Goal: Complete application form: Complete application form

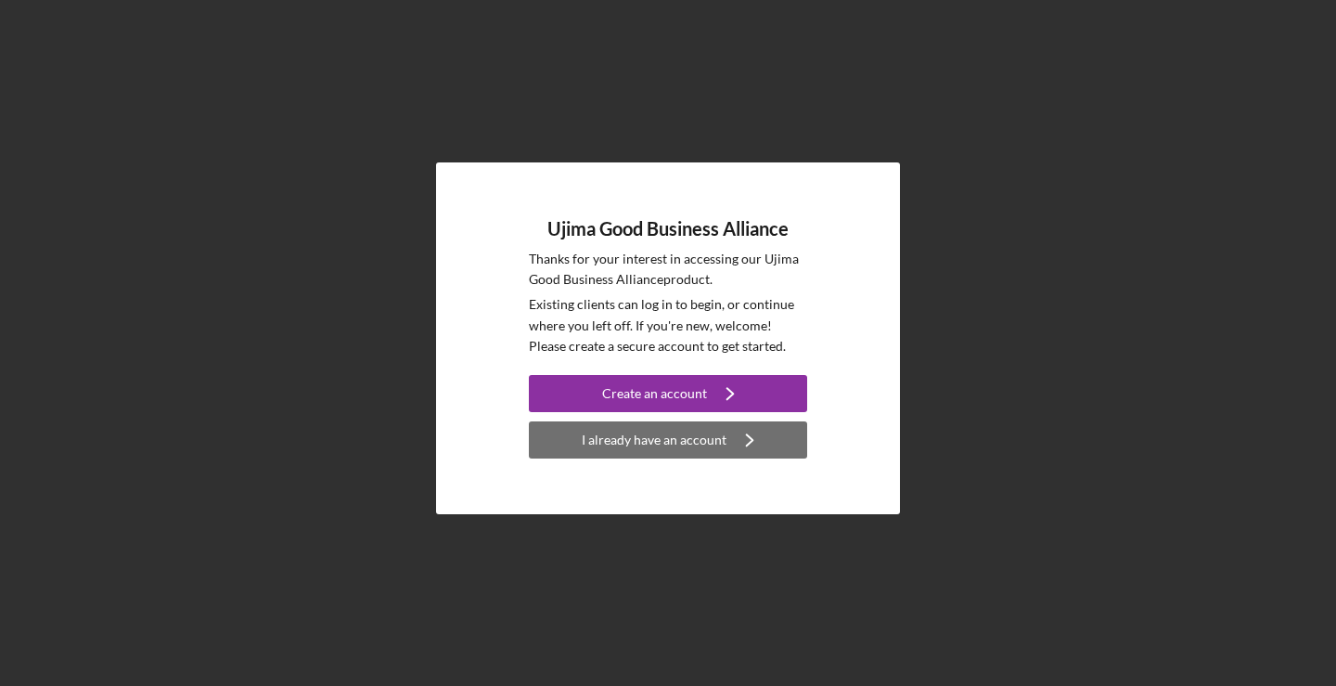
click at [713, 431] on div "I already have an account" at bounding box center [654, 439] width 145 height 37
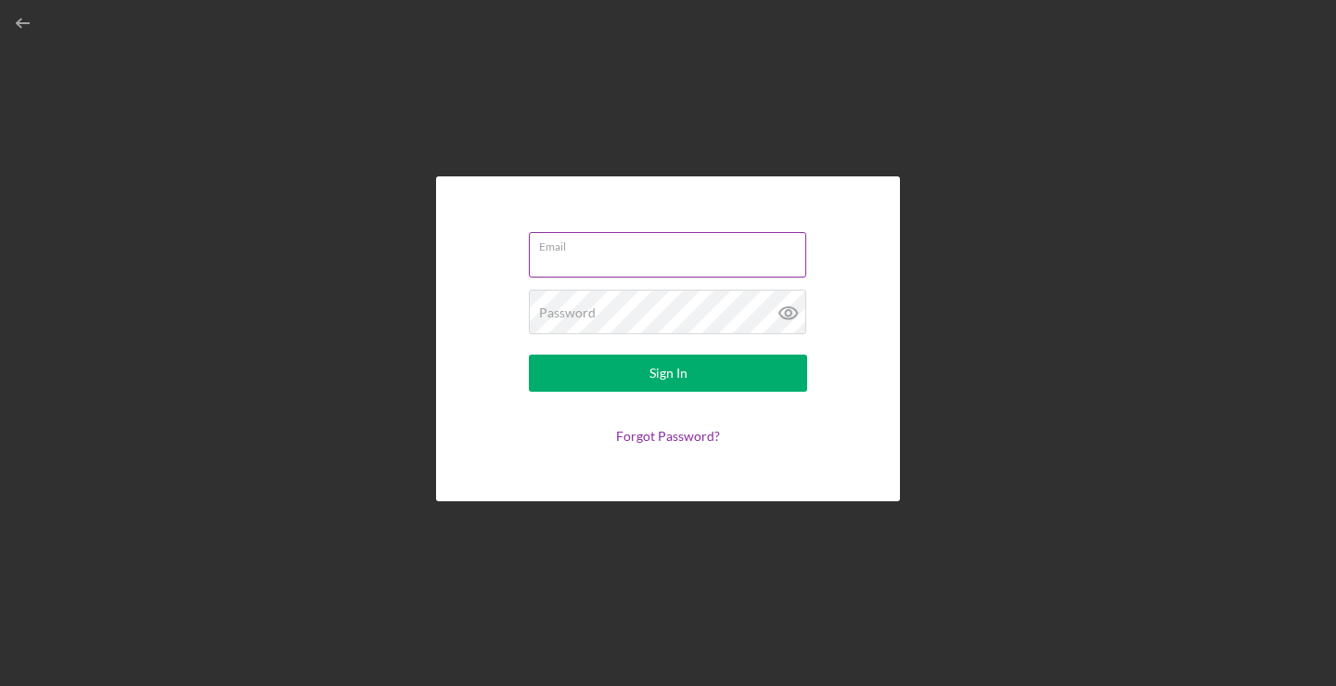
click at [702, 269] on input "Email" at bounding box center [667, 254] width 277 height 45
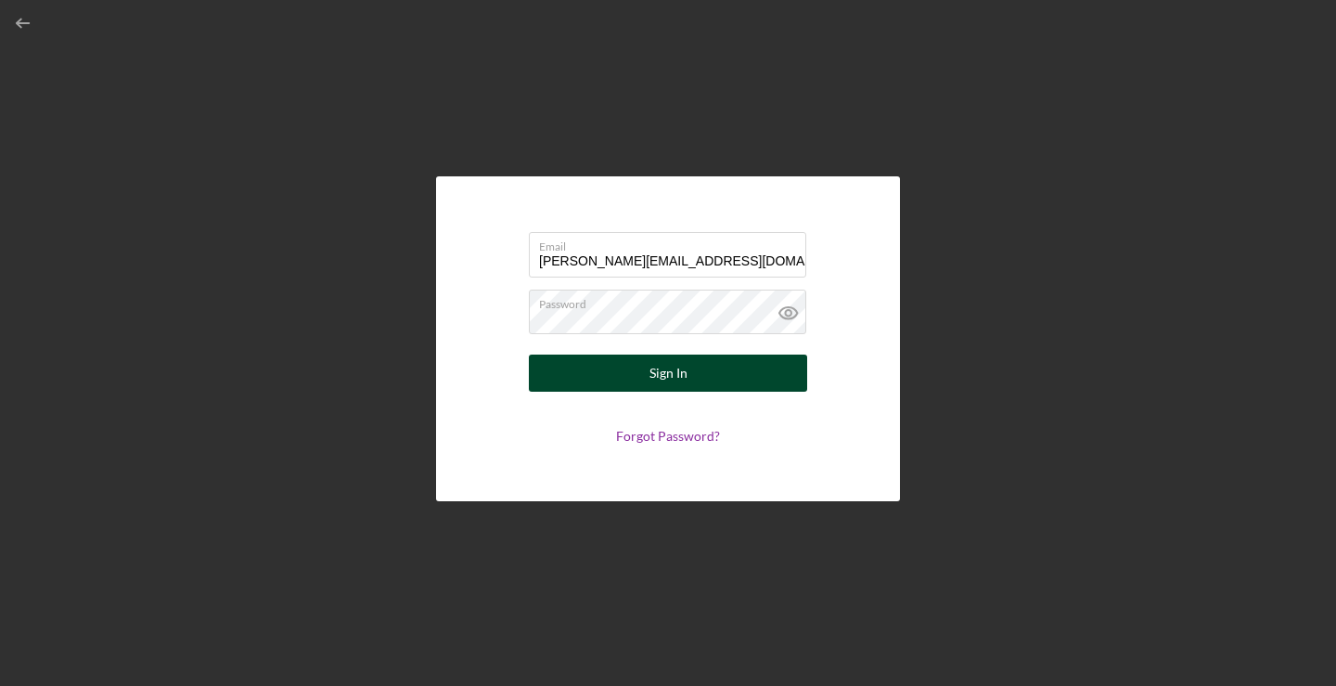
click at [672, 370] on div "Sign In" at bounding box center [669, 372] width 38 height 37
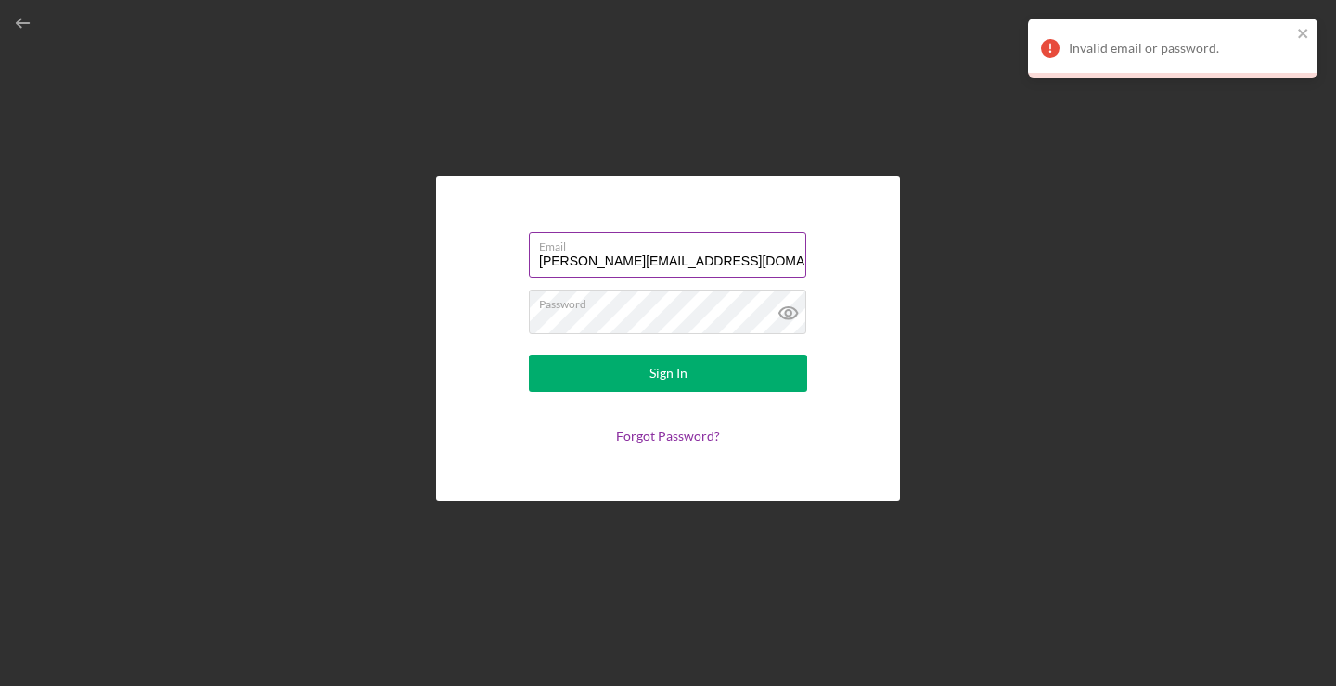
click at [756, 249] on label "Email" at bounding box center [672, 243] width 267 height 20
click at [756, 249] on input "[PERSON_NAME][EMAIL_ADDRESS][DOMAIN_NAME]" at bounding box center [667, 254] width 277 height 45
click at [754, 264] on input "[PERSON_NAME][EMAIL_ADDRESS][DOMAIN_NAME]" at bounding box center [667, 254] width 277 height 45
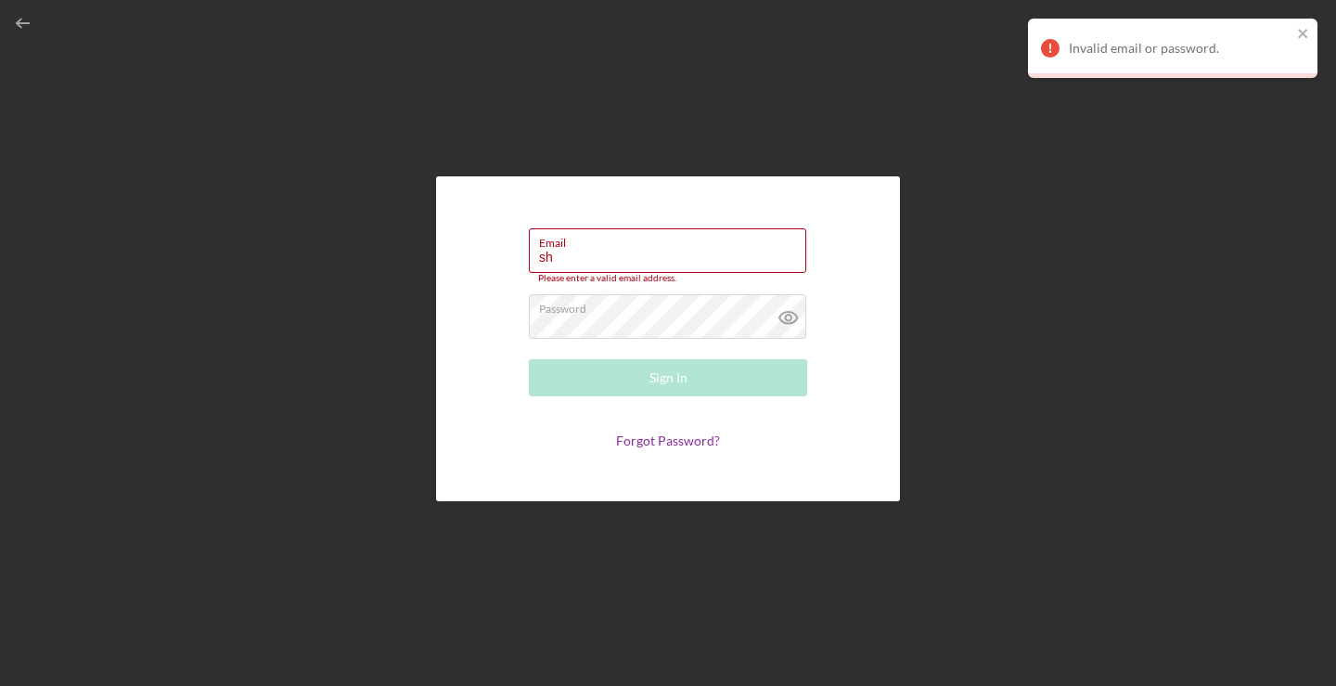
type input "s"
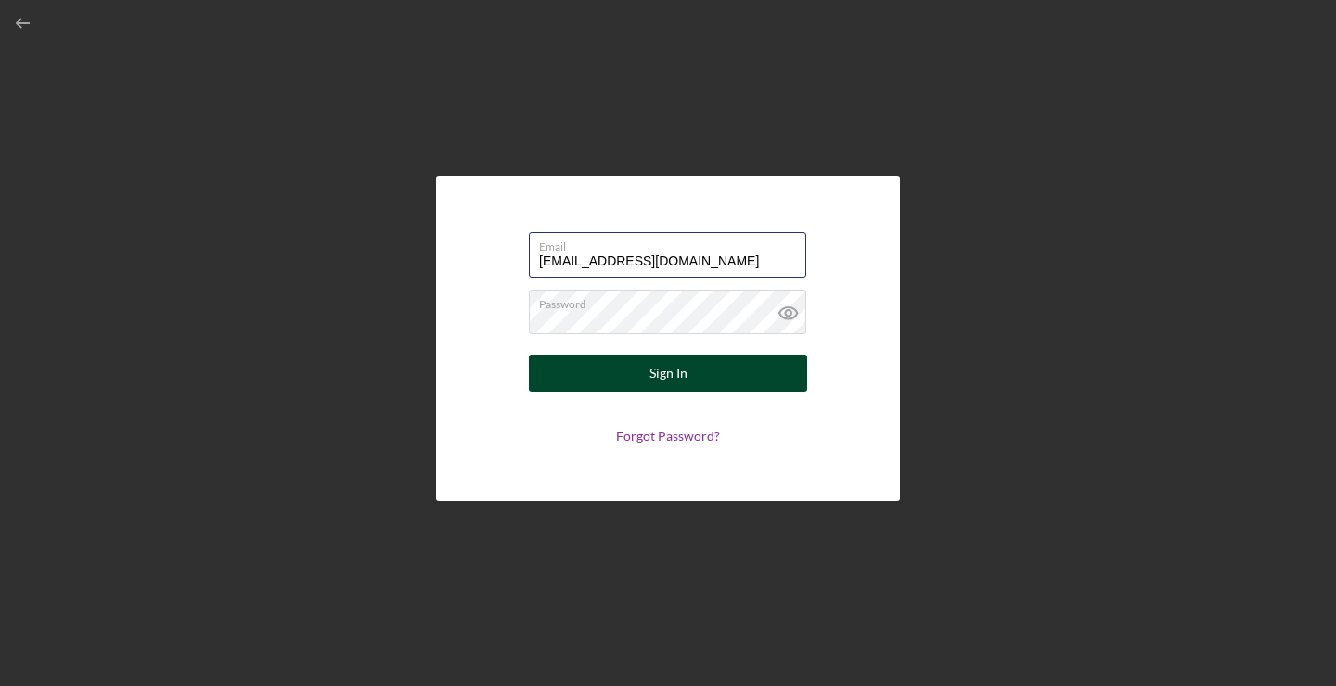
type input "[EMAIL_ADDRESS][DOMAIN_NAME]"
click at [606, 385] on button "Sign In" at bounding box center [668, 372] width 278 height 37
click at [628, 375] on button "Sign In" at bounding box center [668, 372] width 278 height 37
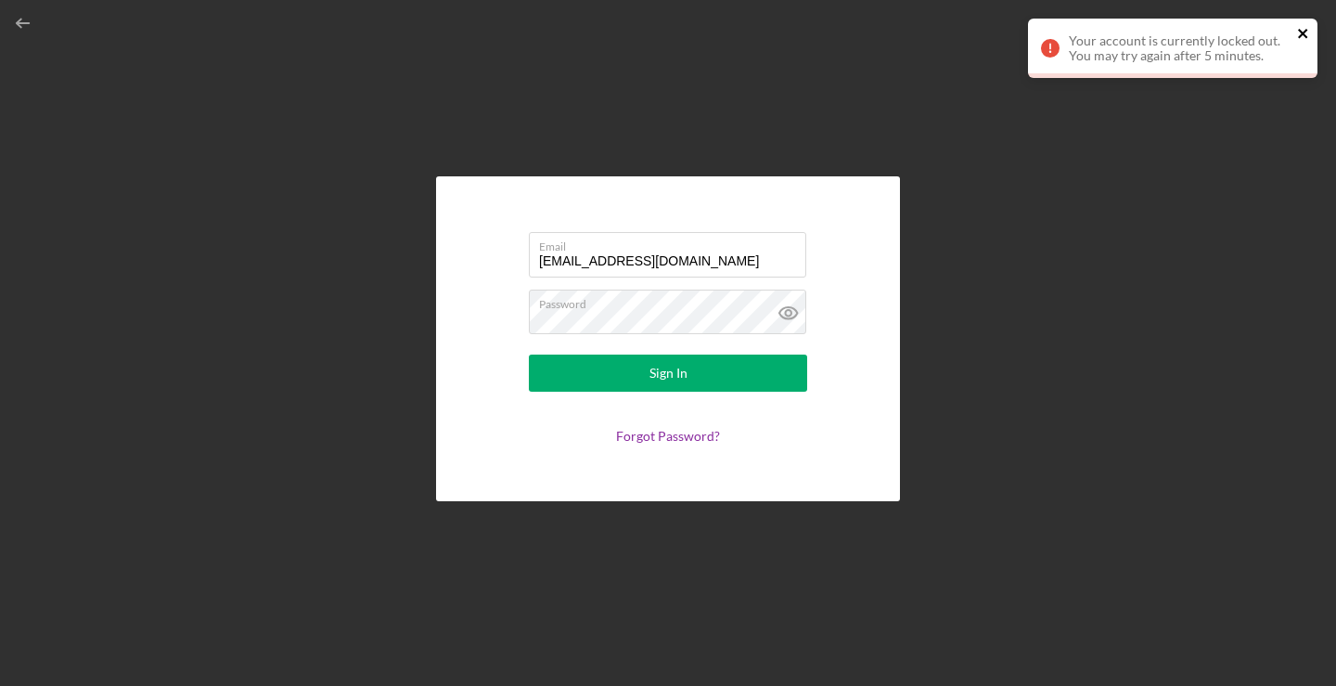
click at [1303, 27] on icon "close" at bounding box center [1303, 33] width 13 height 15
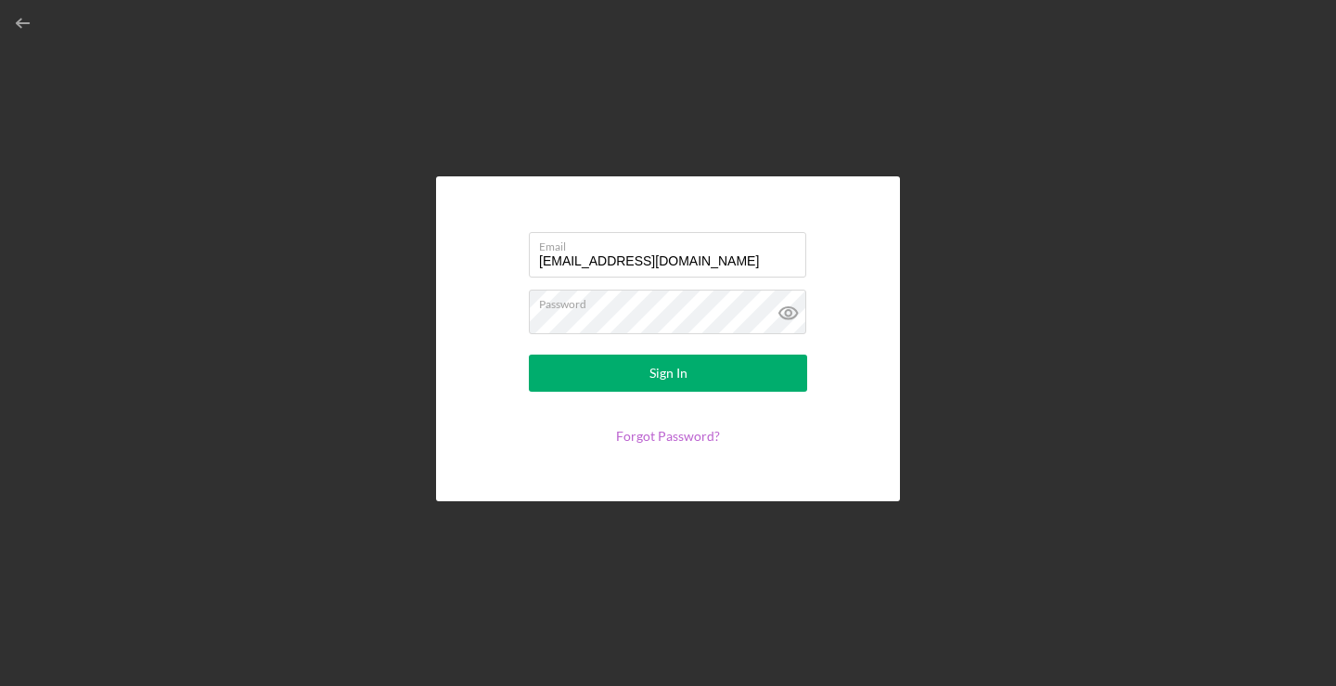
click at [686, 432] on link "Forgot Password?" at bounding box center [668, 436] width 104 height 16
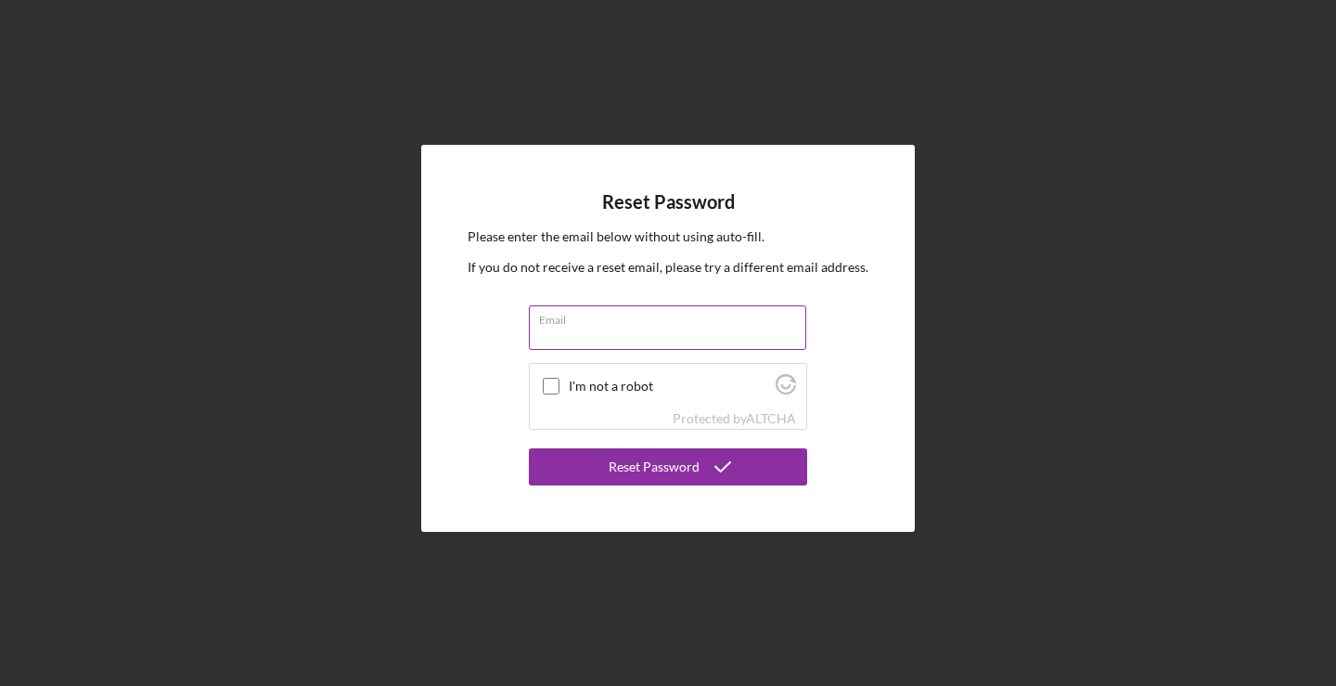
click at [641, 332] on input "Email" at bounding box center [667, 327] width 277 height 45
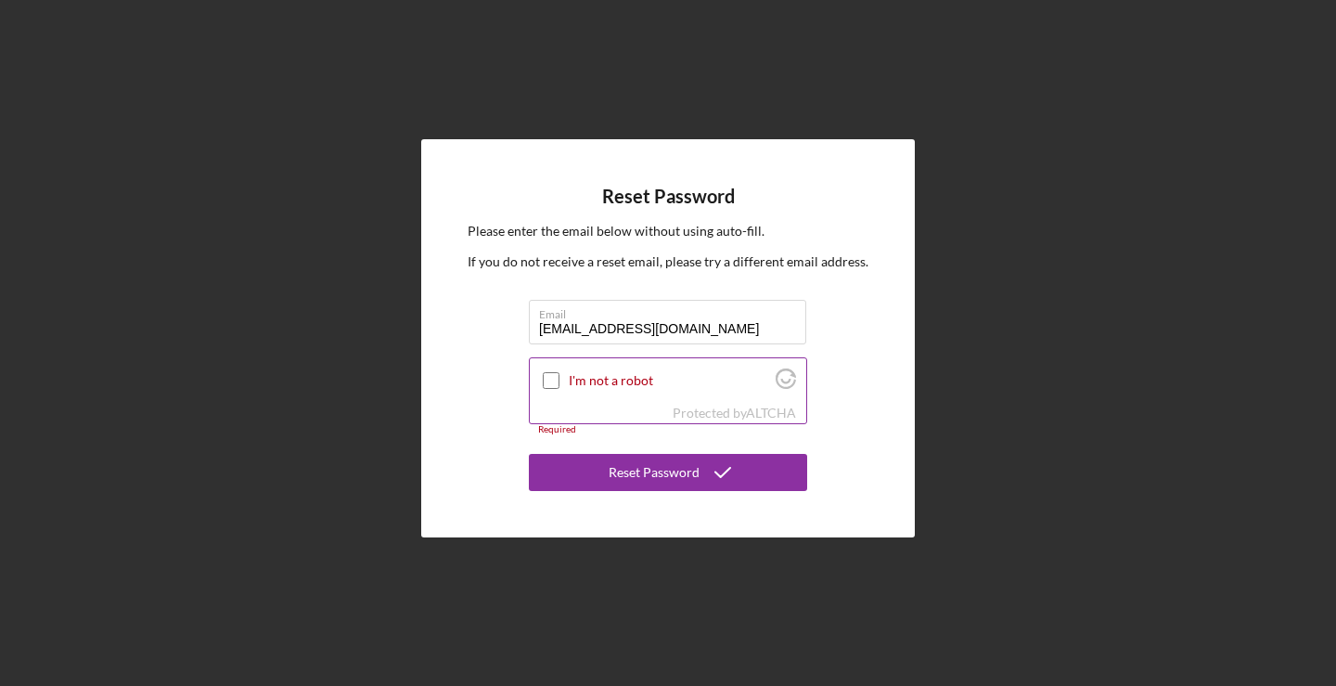
type input "[EMAIL_ADDRESS][DOMAIN_NAME]"
click at [553, 373] on input "I'm not a robot" at bounding box center [551, 380] width 17 height 17
checkbox input "true"
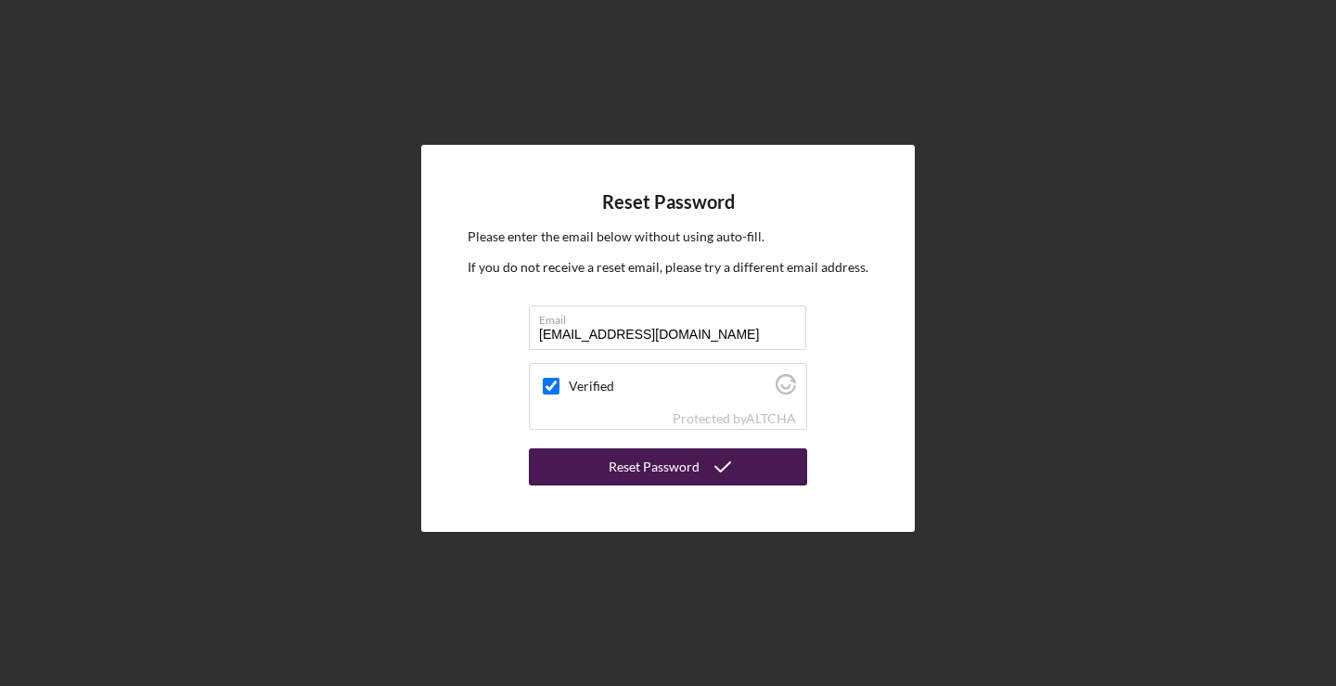
click at [649, 468] on div "Reset Password" at bounding box center [654, 466] width 91 height 37
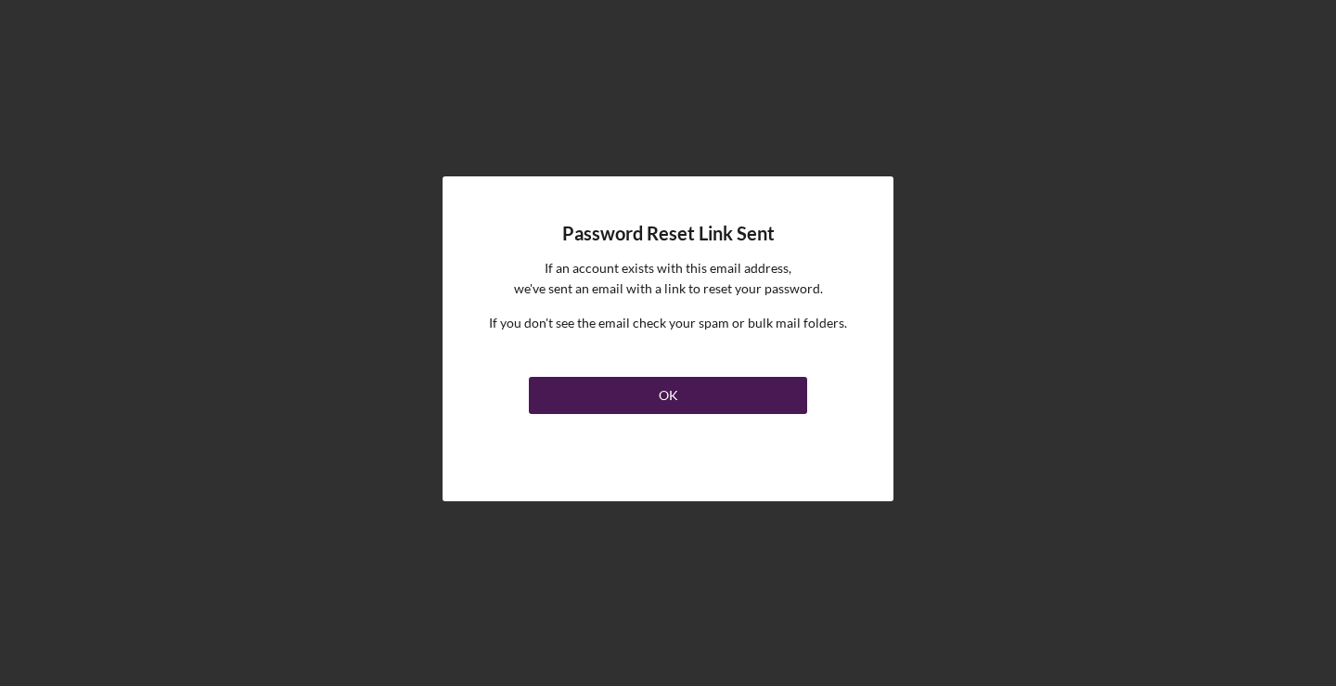
click at [660, 388] on div "OK" at bounding box center [668, 395] width 19 height 37
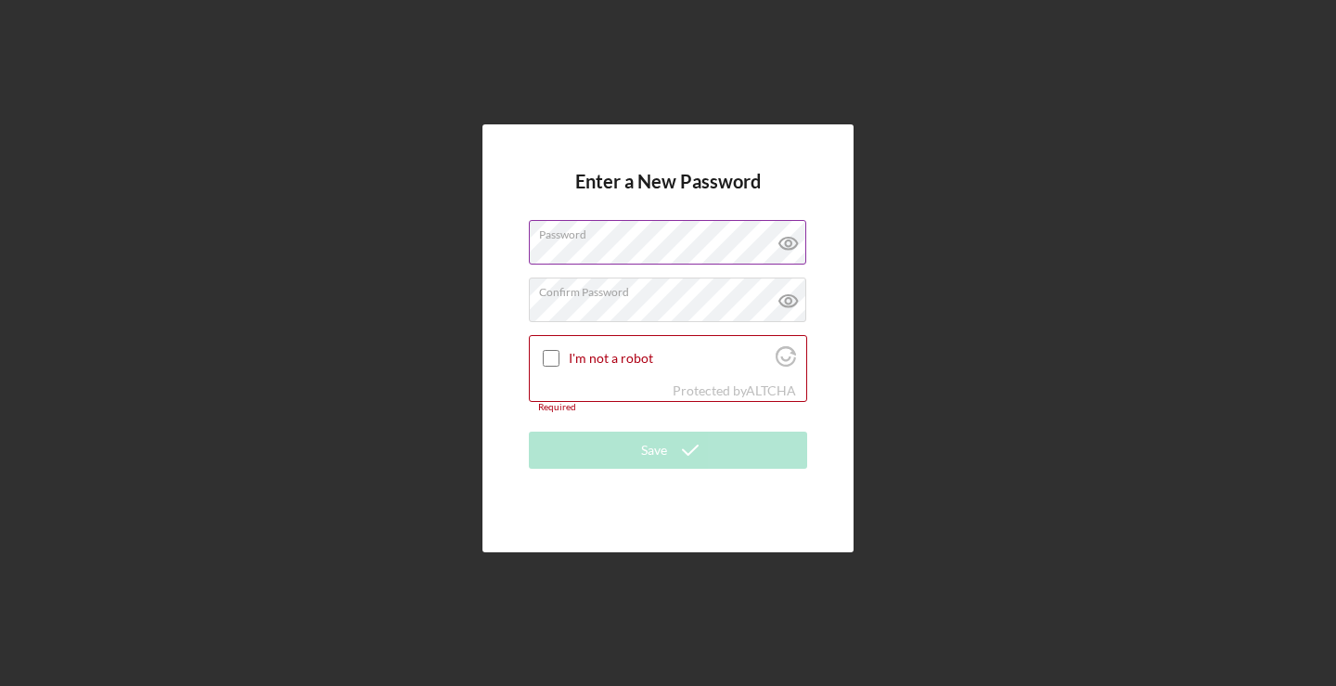
click at [789, 240] on icon at bounding box center [788, 243] width 6 height 6
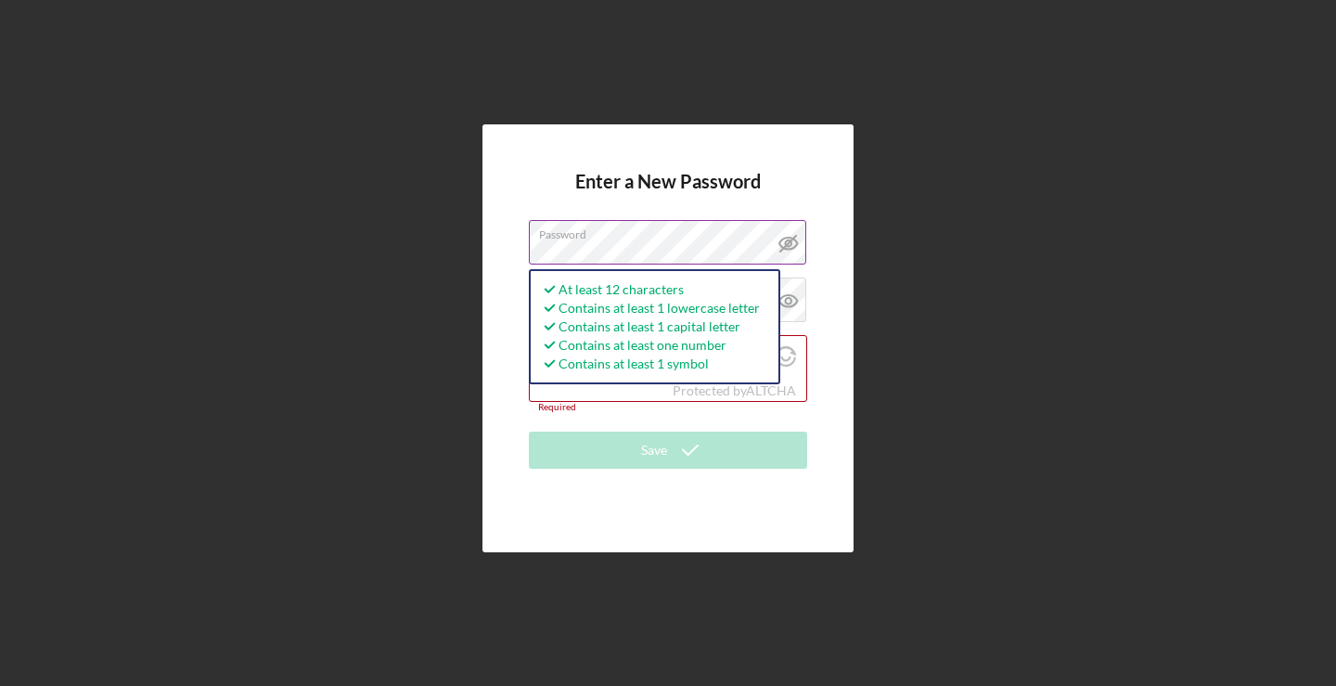
click at [697, 239] on label "Password" at bounding box center [672, 231] width 267 height 20
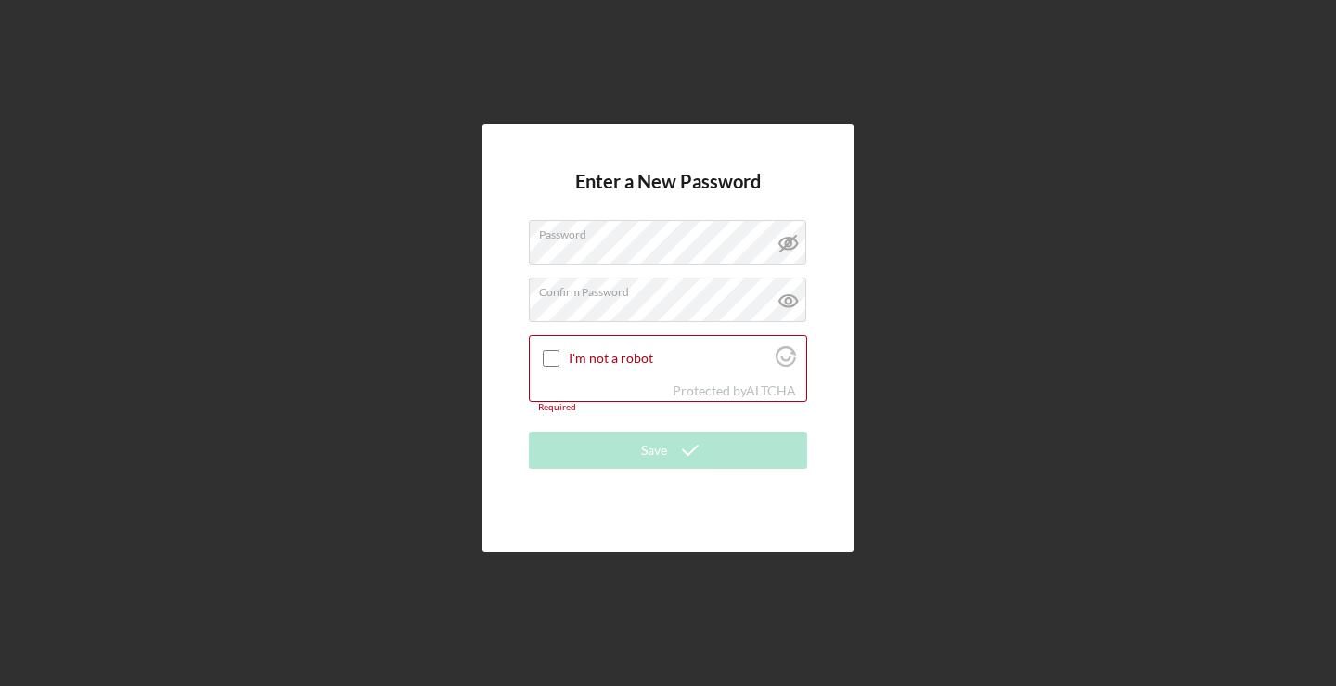
click at [571, 198] on form "Enter a New Password Password Confirm Password Passwords do not match. I'm not …" at bounding box center [668, 338] width 278 height 334
click at [786, 302] on icon at bounding box center [788, 301] width 6 height 6
click at [534, 352] on div "I'm not a robot" at bounding box center [668, 358] width 277 height 44
click at [545, 357] on input "I'm not a robot" at bounding box center [551, 358] width 17 height 17
checkbox input "true"
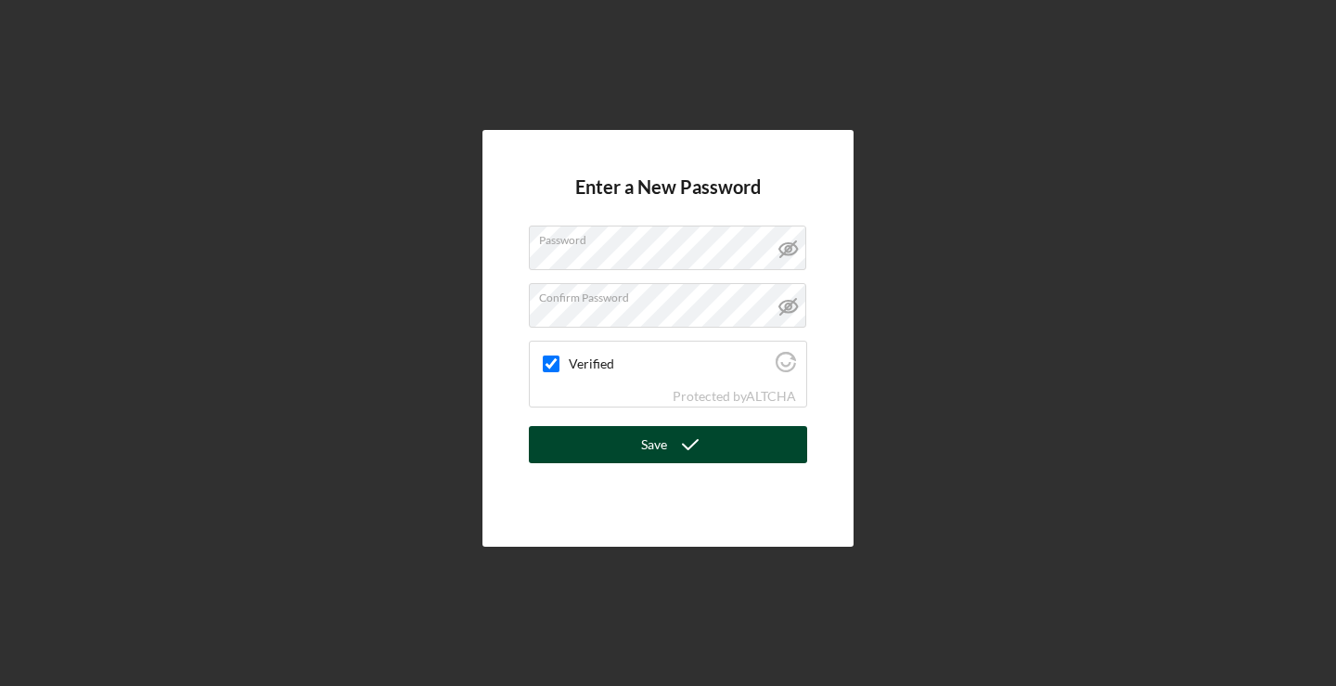
click at [616, 451] on button "Save" at bounding box center [668, 444] width 278 height 37
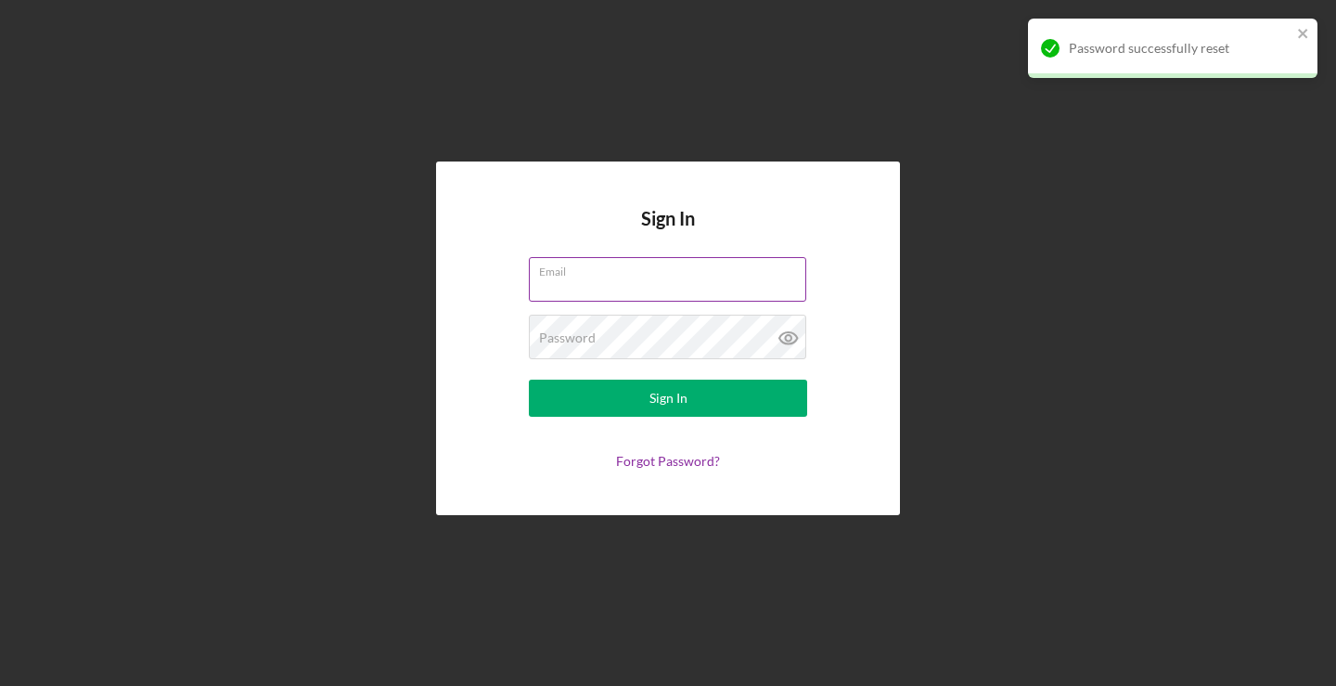
click at [620, 283] on input "Email" at bounding box center [667, 279] width 277 height 45
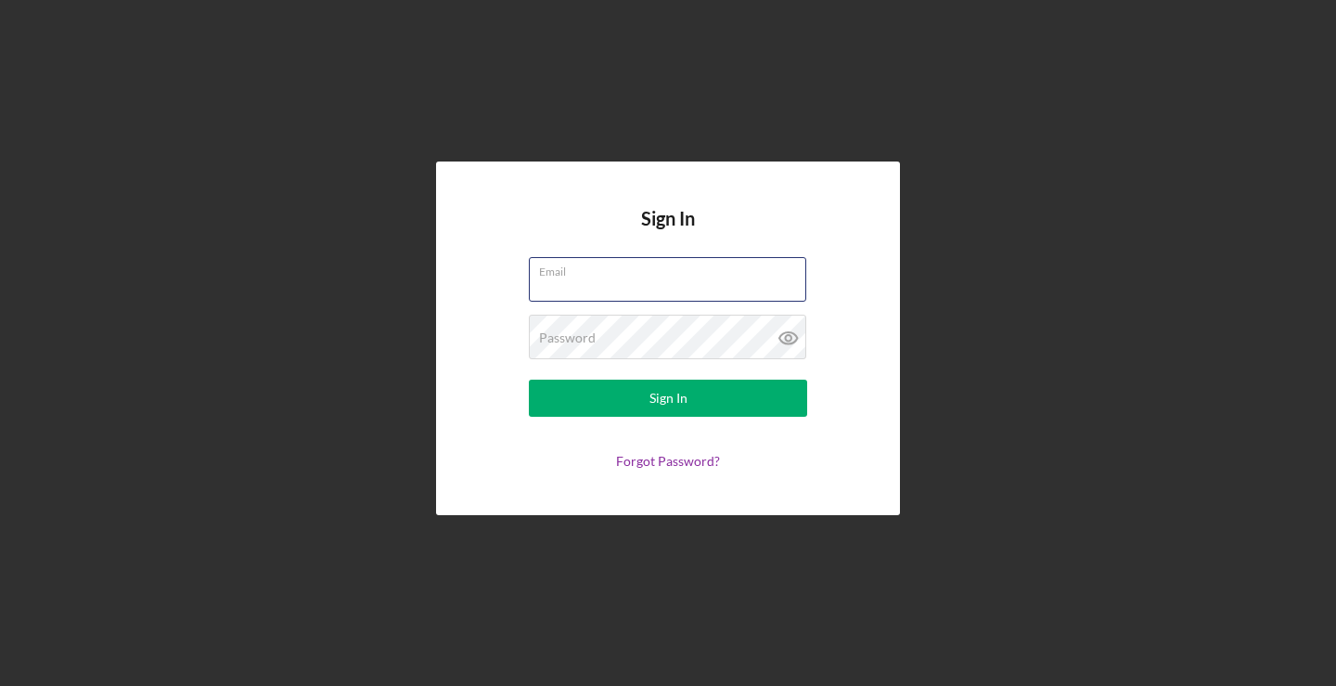
type input "[EMAIL_ADDRESS][DOMAIN_NAME]"
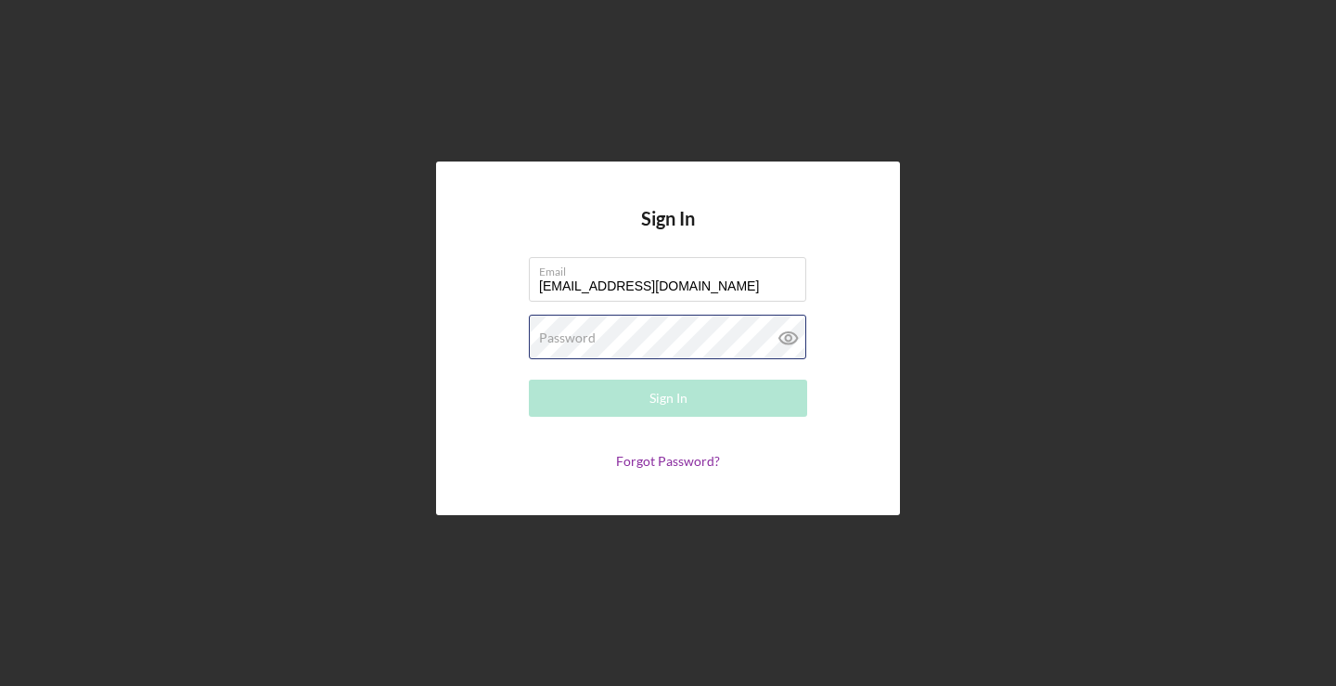
click at [668, 398] on button "Sign In" at bounding box center [668, 397] width 278 height 37
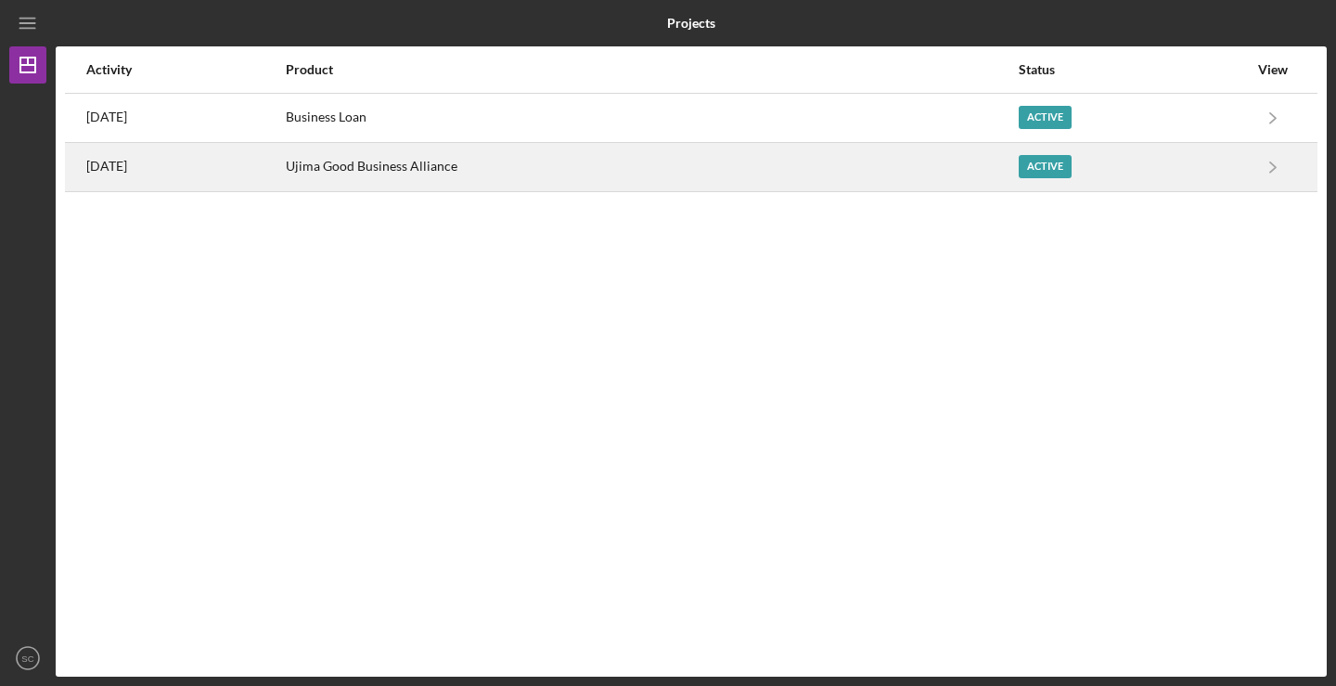
click at [738, 153] on div "Ujima Good Business Alliance" at bounding box center [651, 167] width 731 height 46
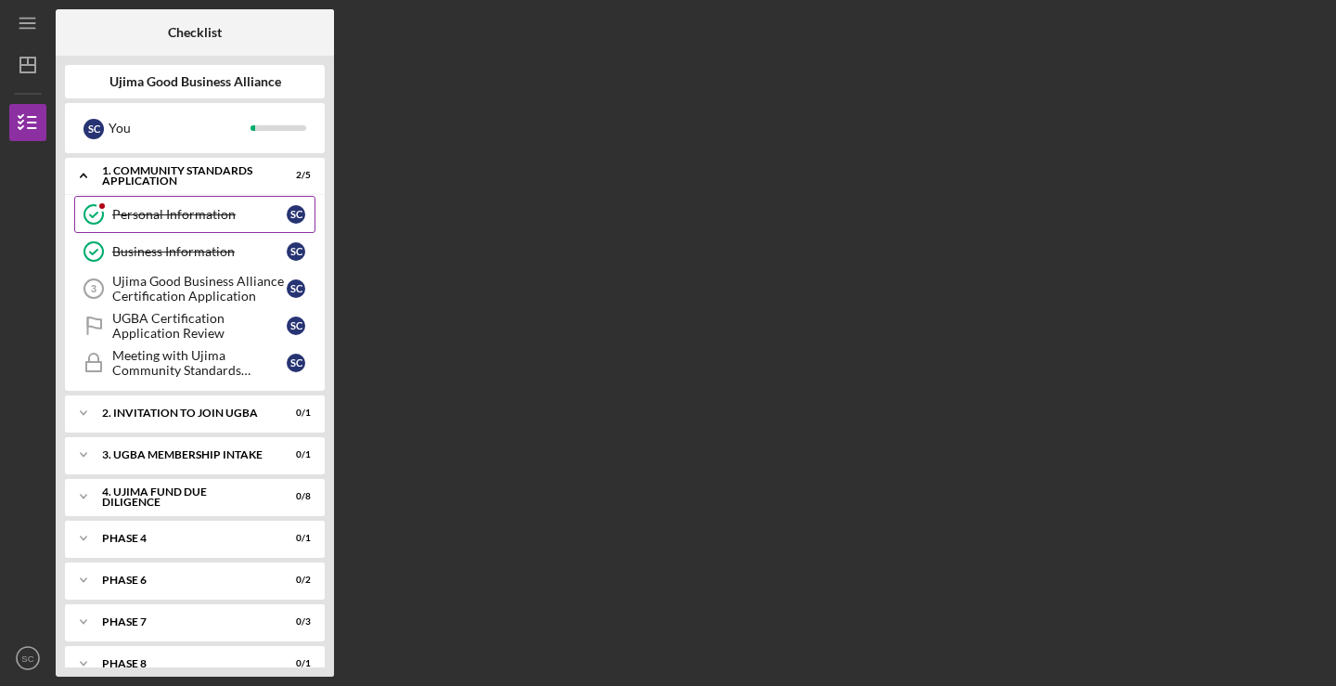
click at [173, 218] on div "Personal Information" at bounding box center [199, 214] width 174 height 15
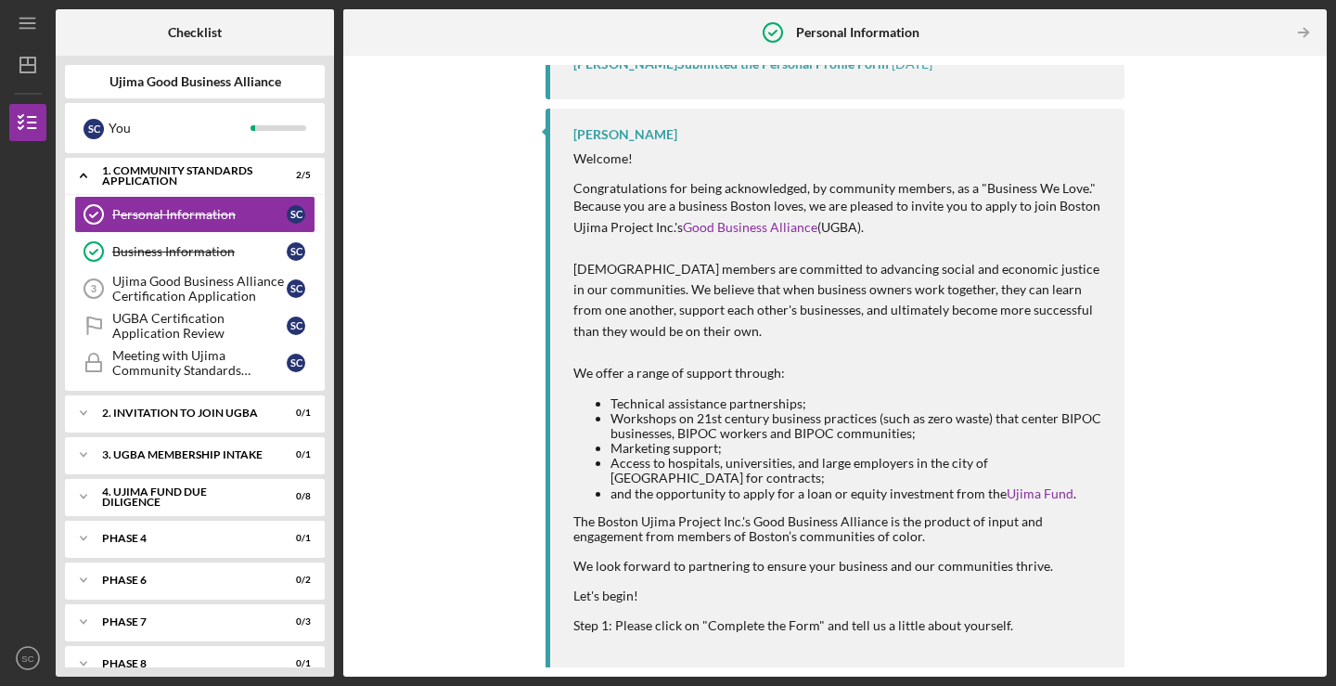
scroll to position [660, 0]
click at [180, 251] on div "Business Information" at bounding box center [199, 251] width 174 height 15
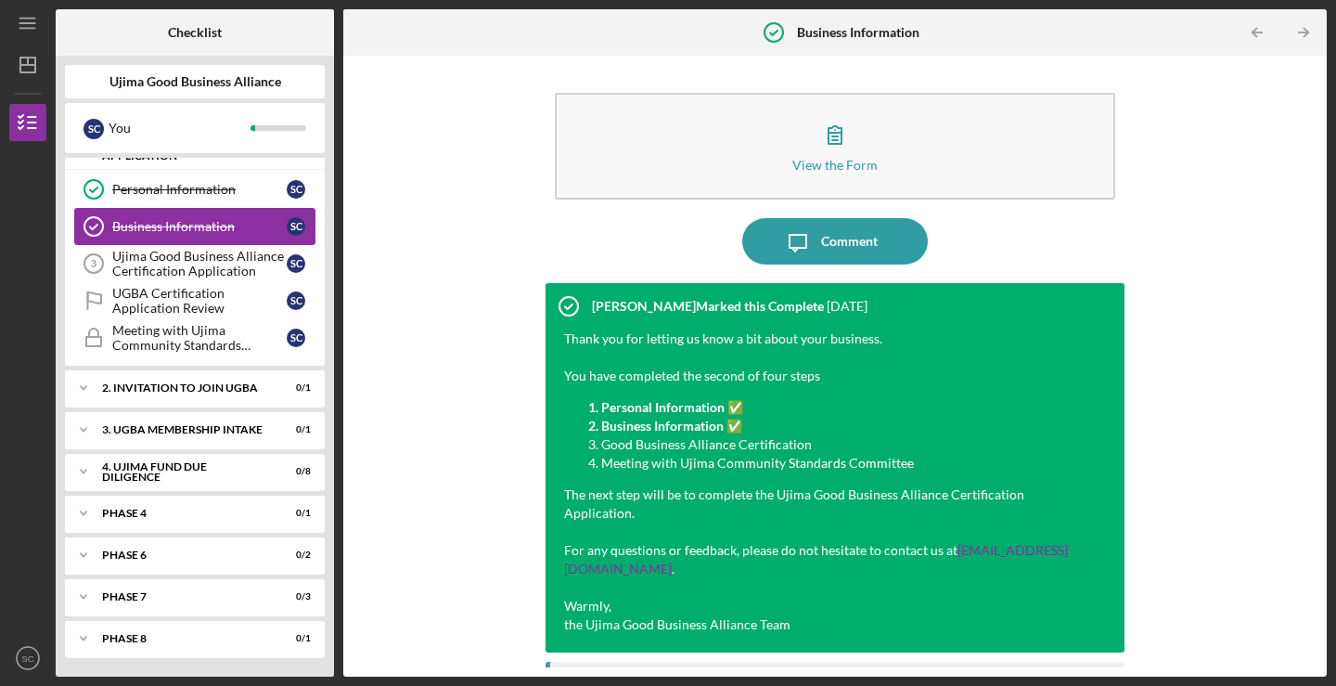
scroll to position [25, 0]
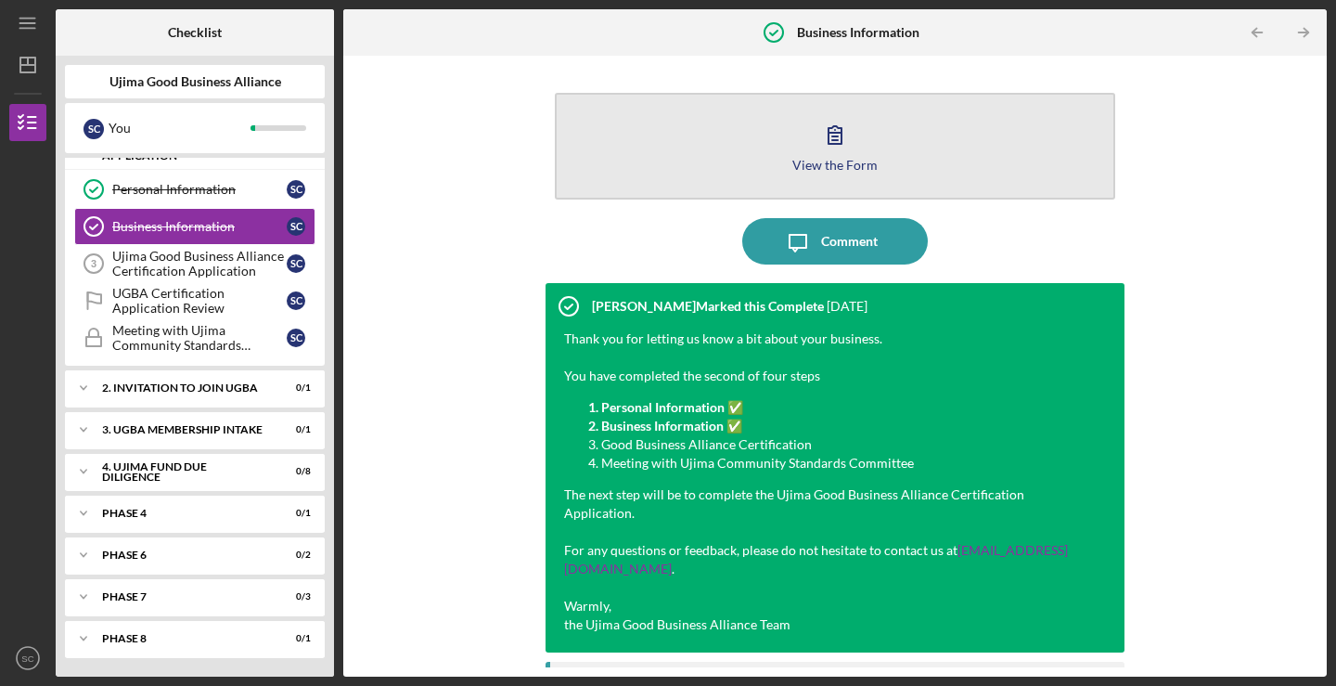
click at [854, 148] on icon "button" at bounding box center [835, 134] width 46 height 46
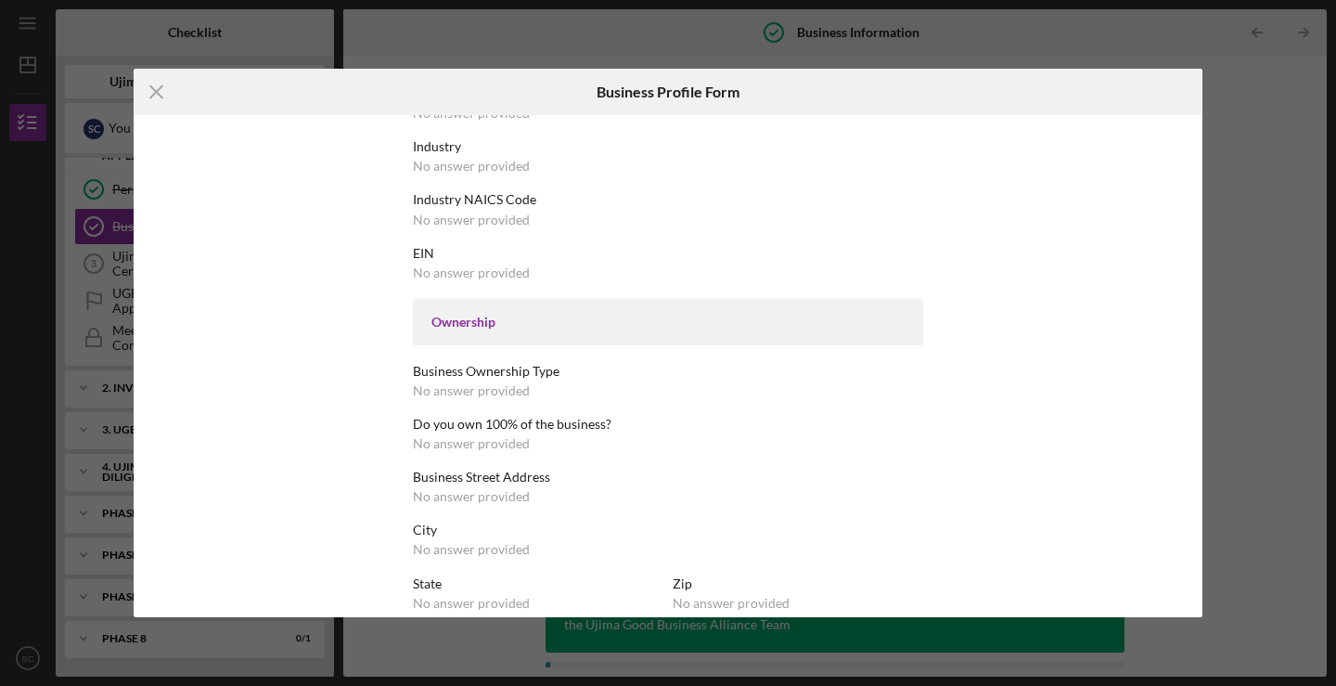
scroll to position [441, 0]
click at [470, 271] on div "No answer provided" at bounding box center [471, 271] width 117 height 15
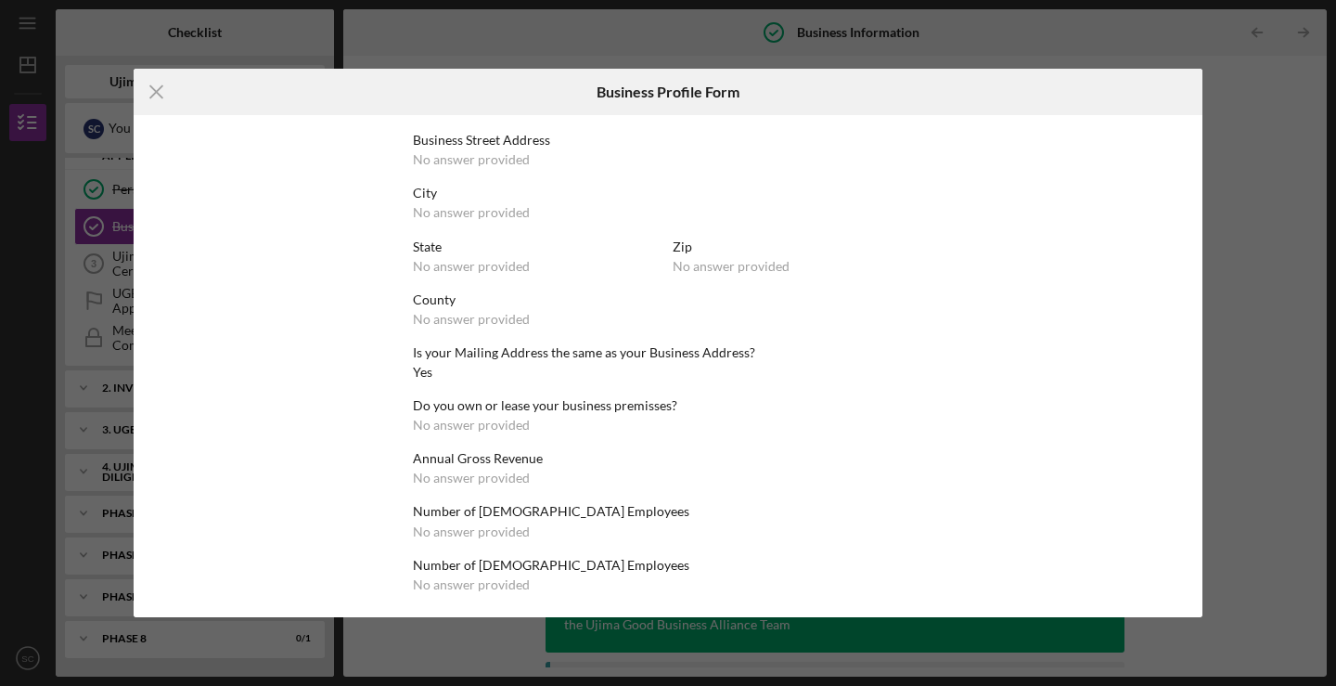
scroll to position [776, 0]
click at [1235, 115] on div "Icon/Menu Close Business Profile Form This form is no longer editable because t…" at bounding box center [668, 343] width 1336 height 686
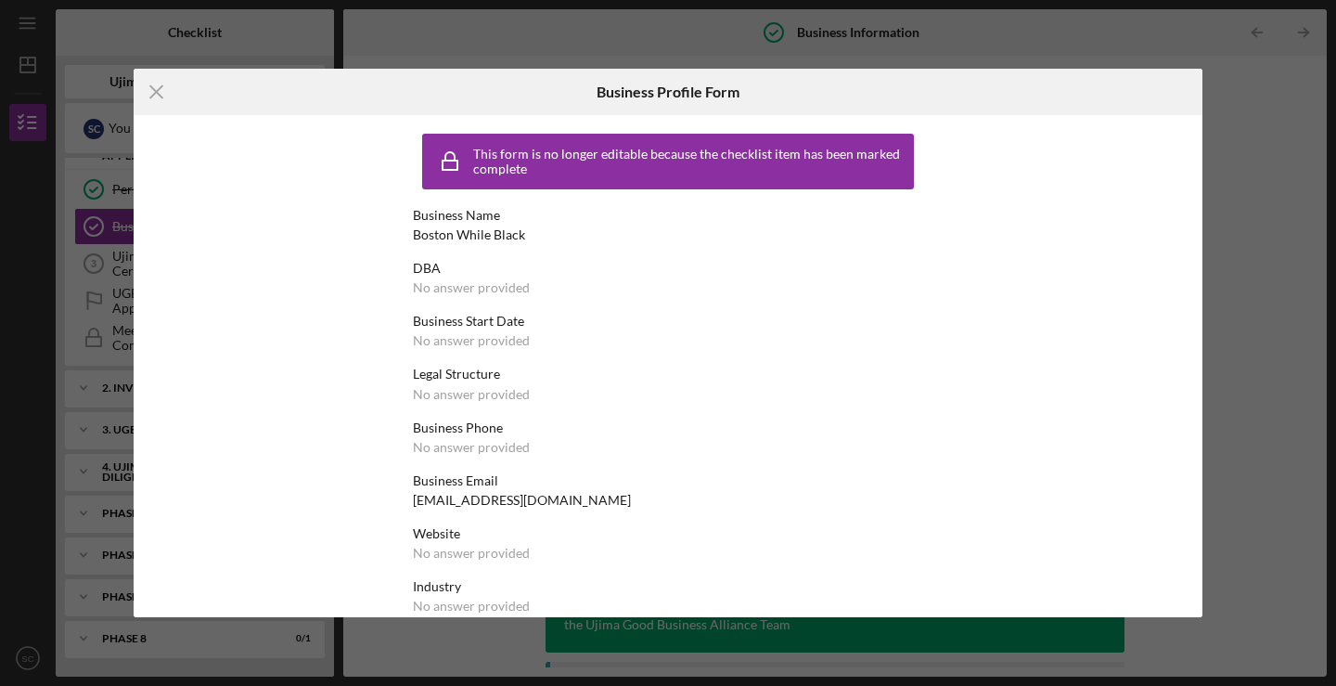
scroll to position [0, 0]
click at [1294, 184] on div "Icon/Menu Close Business Profile Form This form is no longer editable because t…" at bounding box center [668, 343] width 1336 height 686
click at [1244, 45] on div "Icon/Menu Close Business Profile Form This form is no longer editable because t…" at bounding box center [668, 343] width 1336 height 686
click at [141, 89] on icon "Icon/Menu Close" at bounding box center [157, 92] width 46 height 46
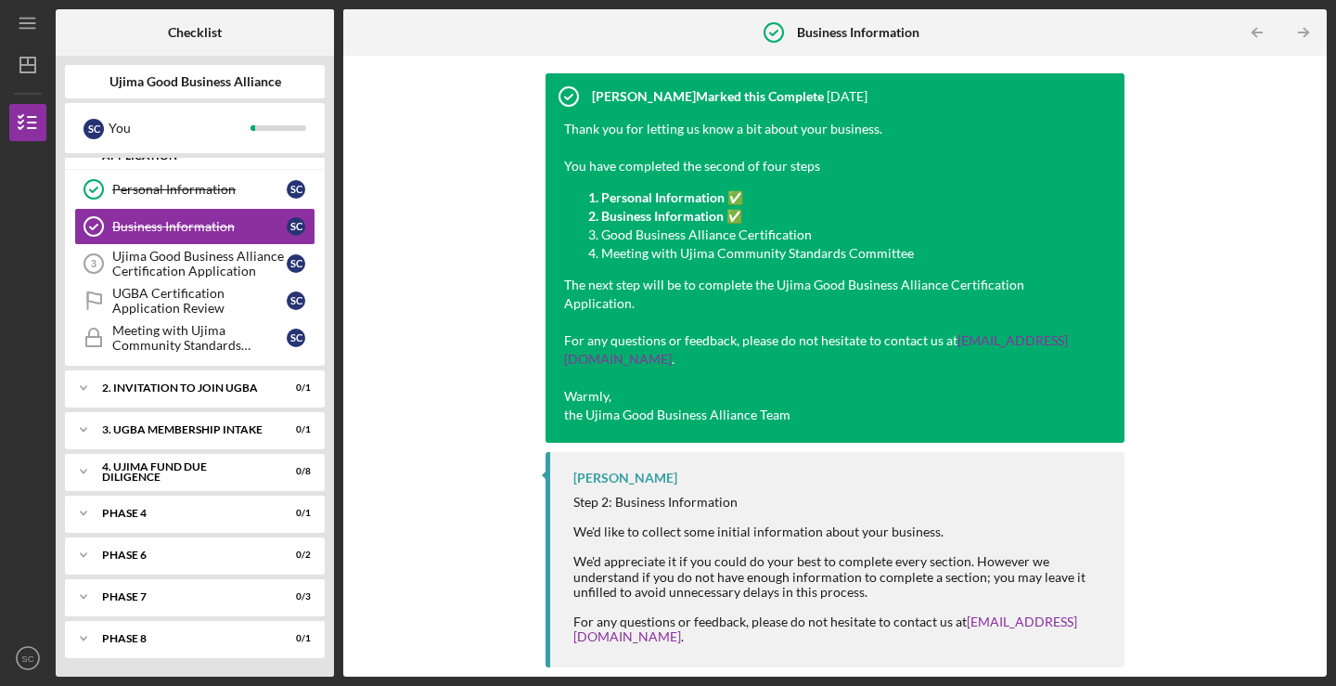
scroll to position [209, 0]
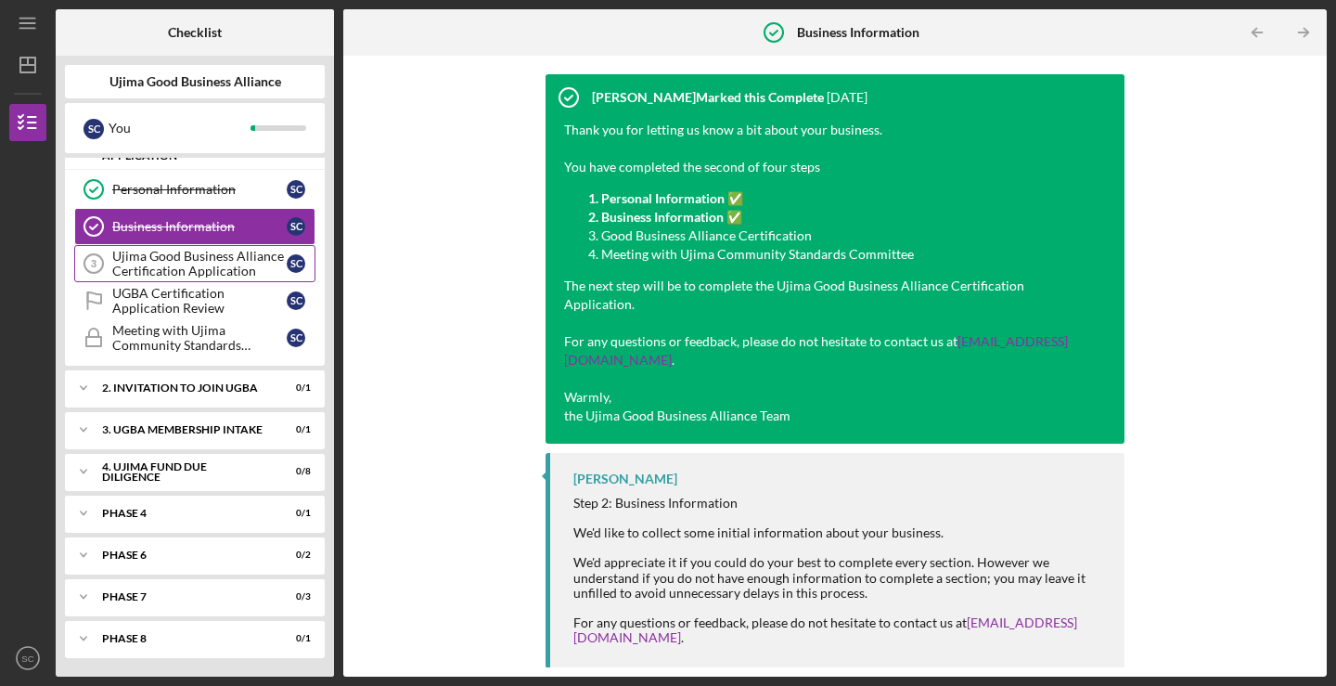
click at [213, 263] on div "Ujima Good Business Alliance Certification Application" at bounding box center [199, 264] width 174 height 30
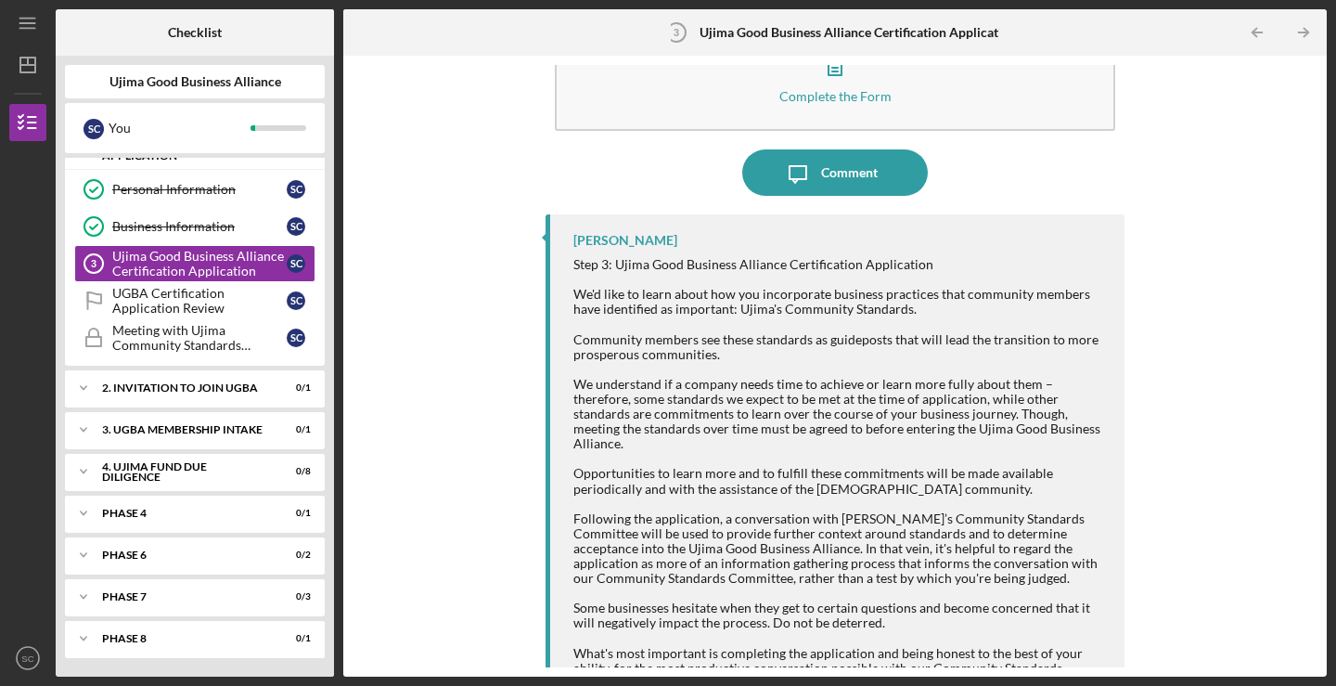
scroll to position [71, 0]
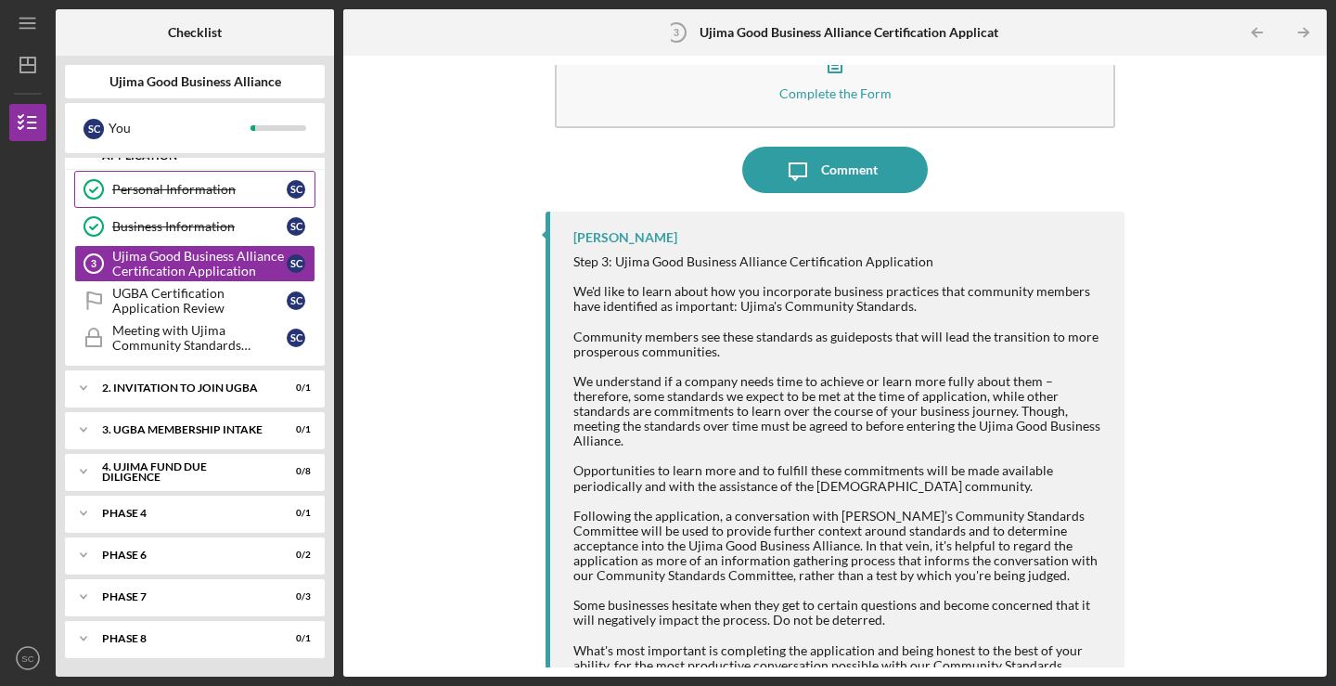
click at [160, 184] on div "Personal Information" at bounding box center [199, 189] width 174 height 15
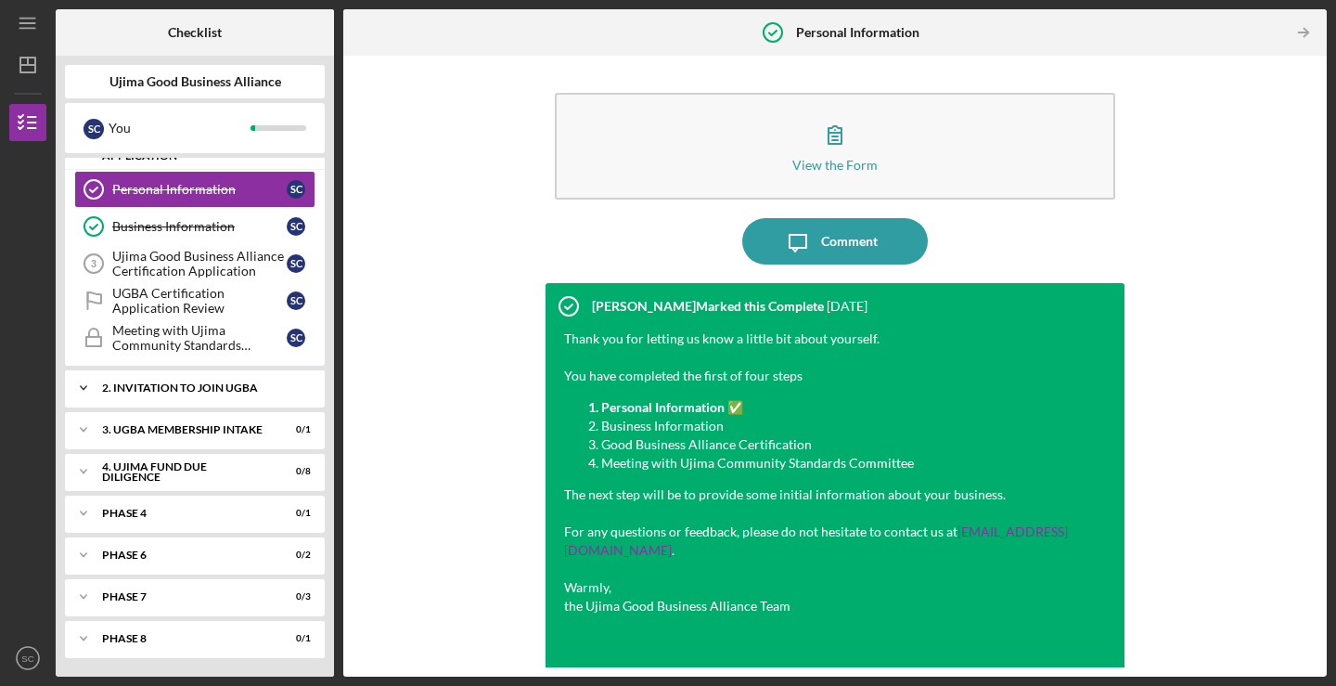
click at [192, 392] on div "2. Invitation to Join UGBA" at bounding box center [201, 387] width 199 height 11
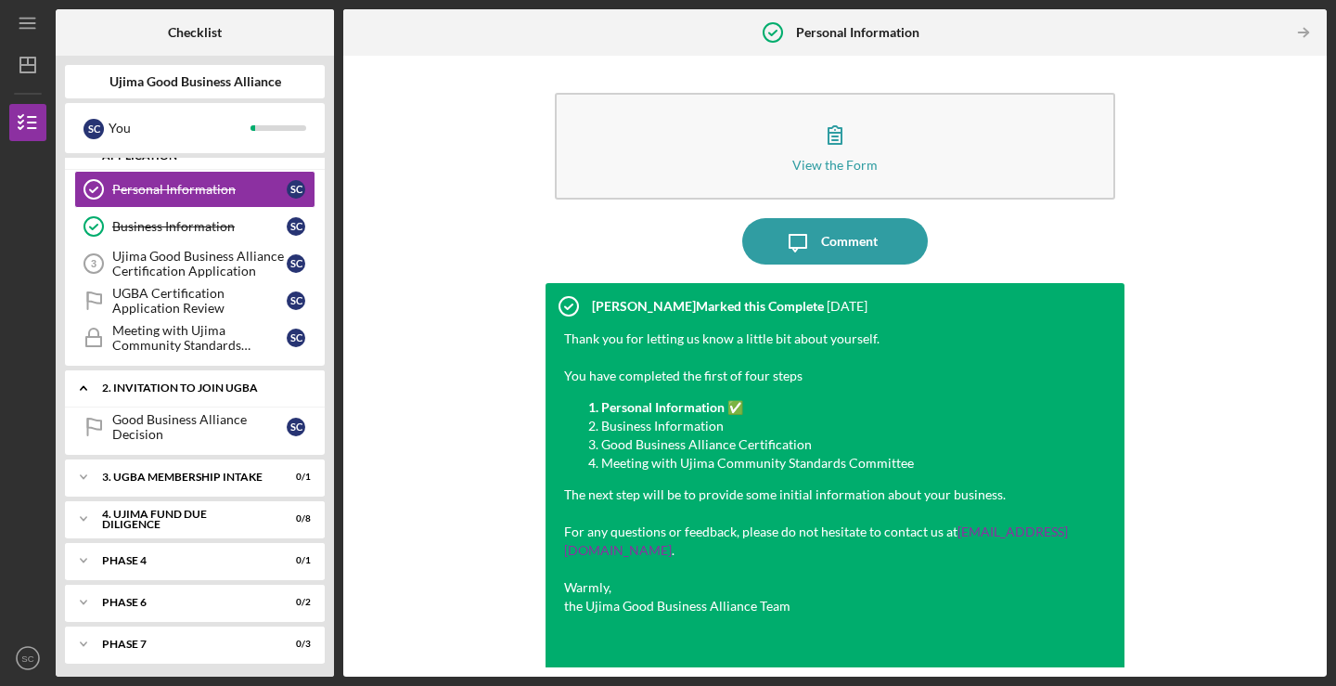
click at [87, 388] on icon "Icon/Expander" at bounding box center [83, 387] width 37 height 37
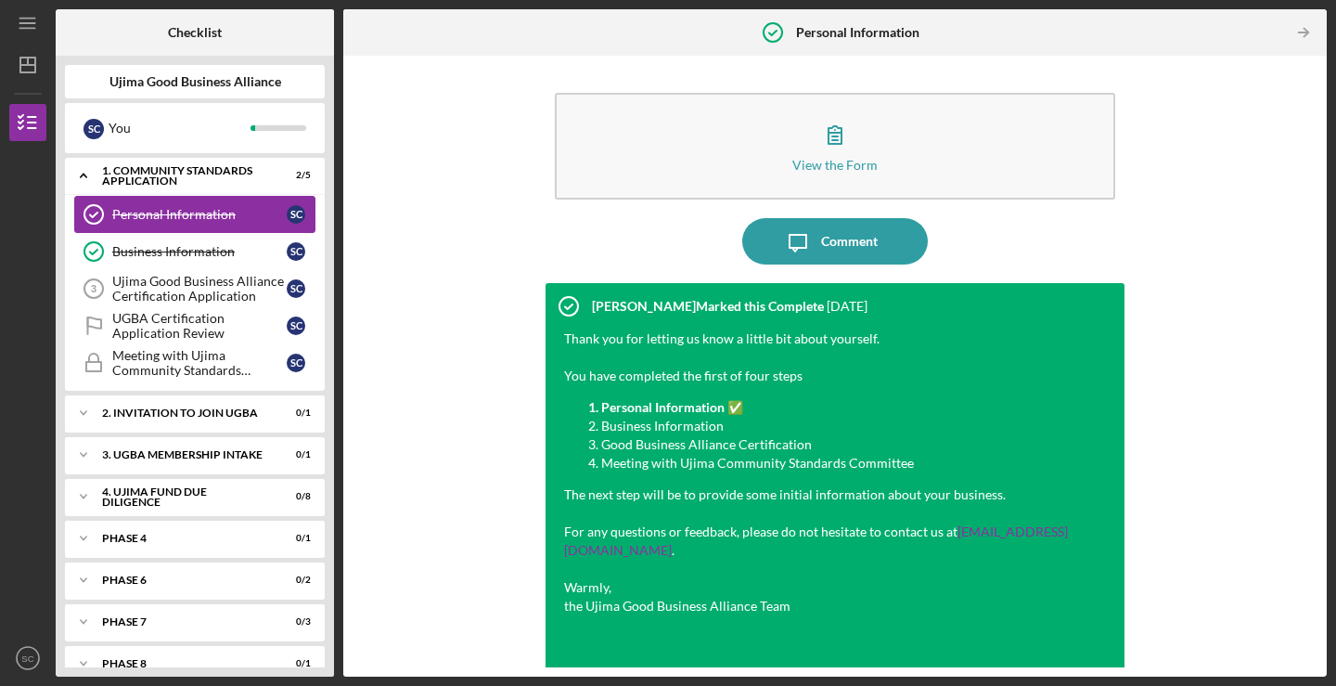
click at [157, 201] on link "Personal Information Personal Information S C" at bounding box center [194, 214] width 241 height 37
click at [153, 212] on div "Personal Information" at bounding box center [199, 214] width 174 height 15
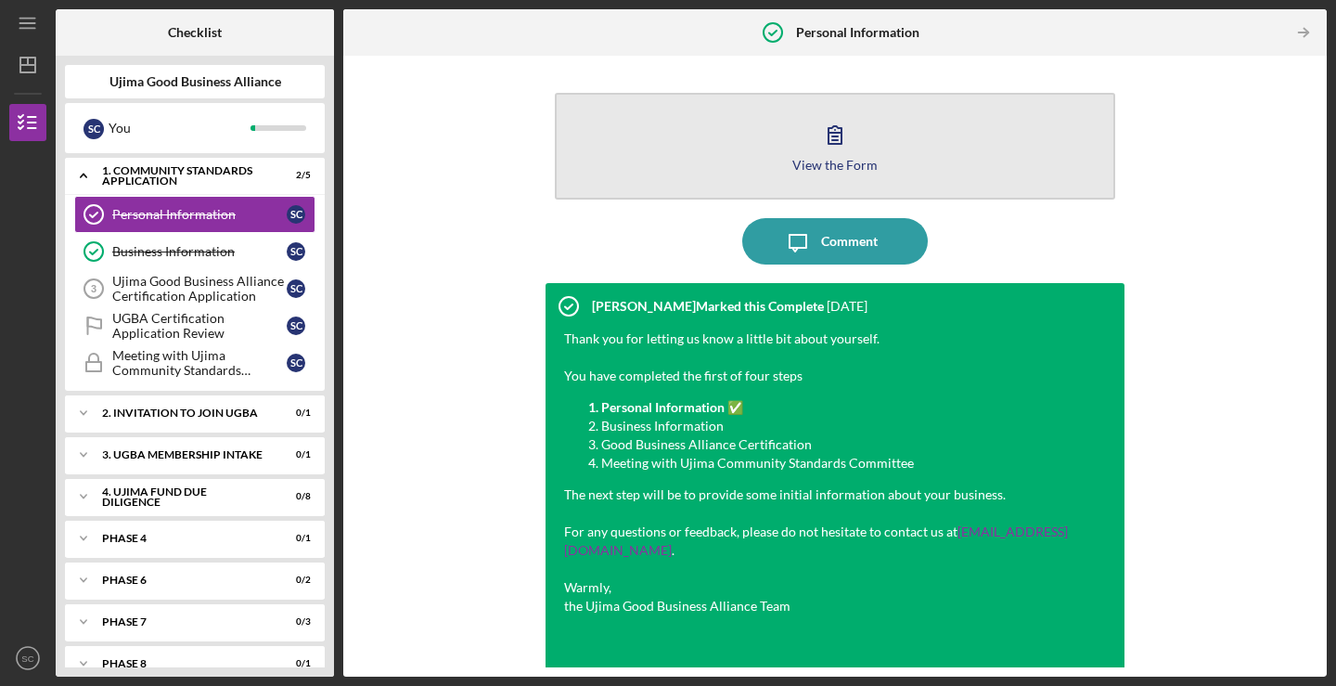
click at [823, 160] on div "View the Form" at bounding box center [834, 165] width 85 height 14
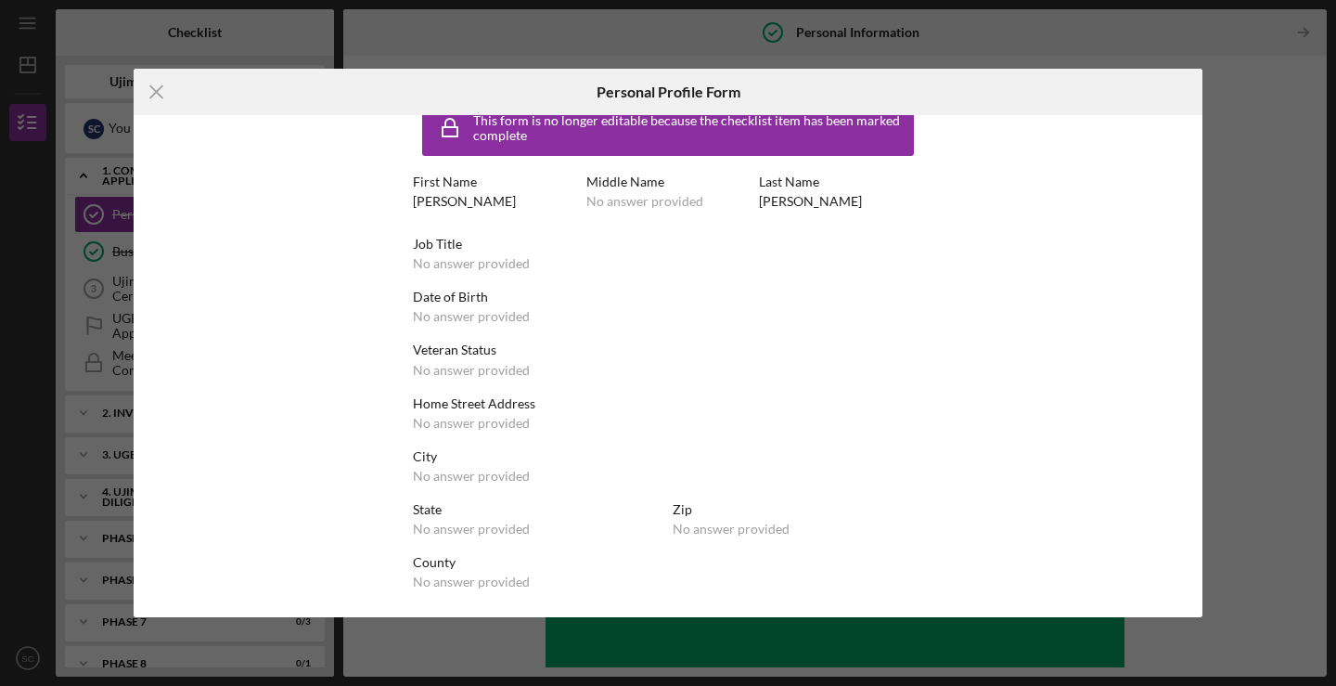
scroll to position [32, 0]
click at [1246, 259] on div "Icon/Menu Close Personal Profile Form This form is no longer editable because t…" at bounding box center [668, 343] width 1336 height 686
click at [1282, 46] on div "Icon/Menu Close Personal Profile Form This form is no longer editable because t…" at bounding box center [668, 343] width 1336 height 686
click at [154, 93] on line at bounding box center [156, 92] width 12 height 12
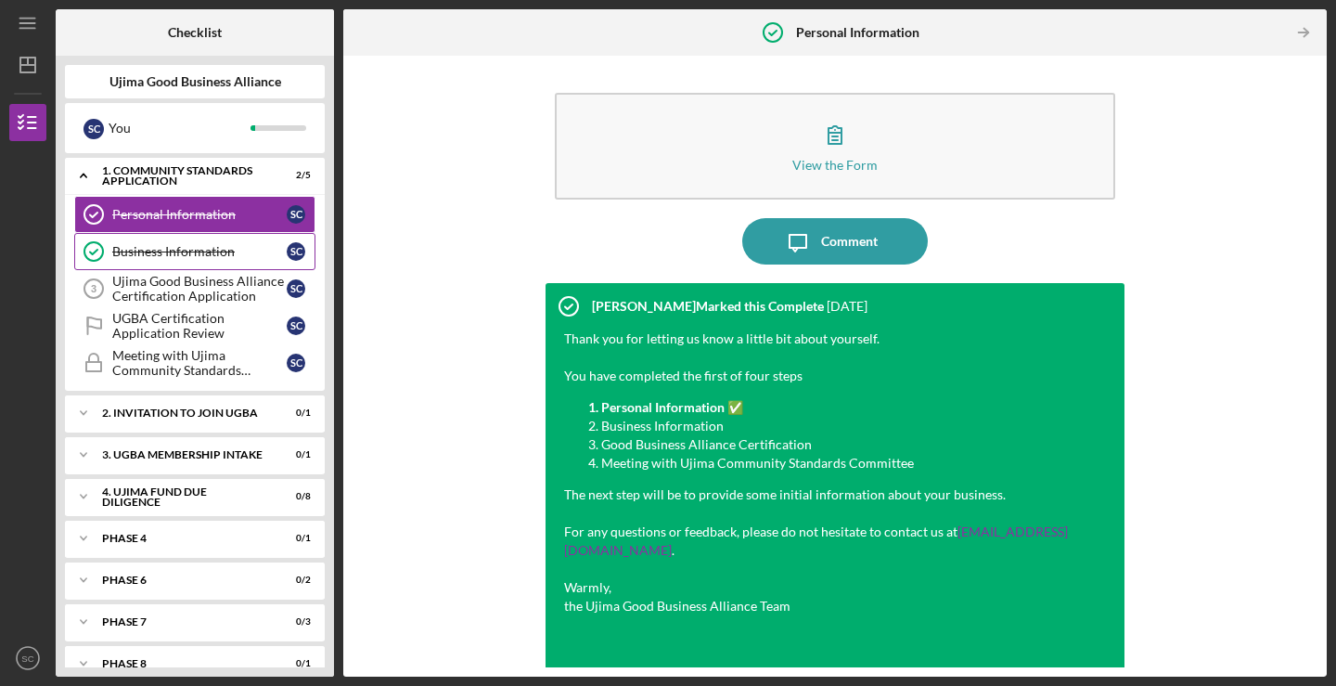
click at [186, 255] on div "Business Information" at bounding box center [199, 251] width 174 height 15
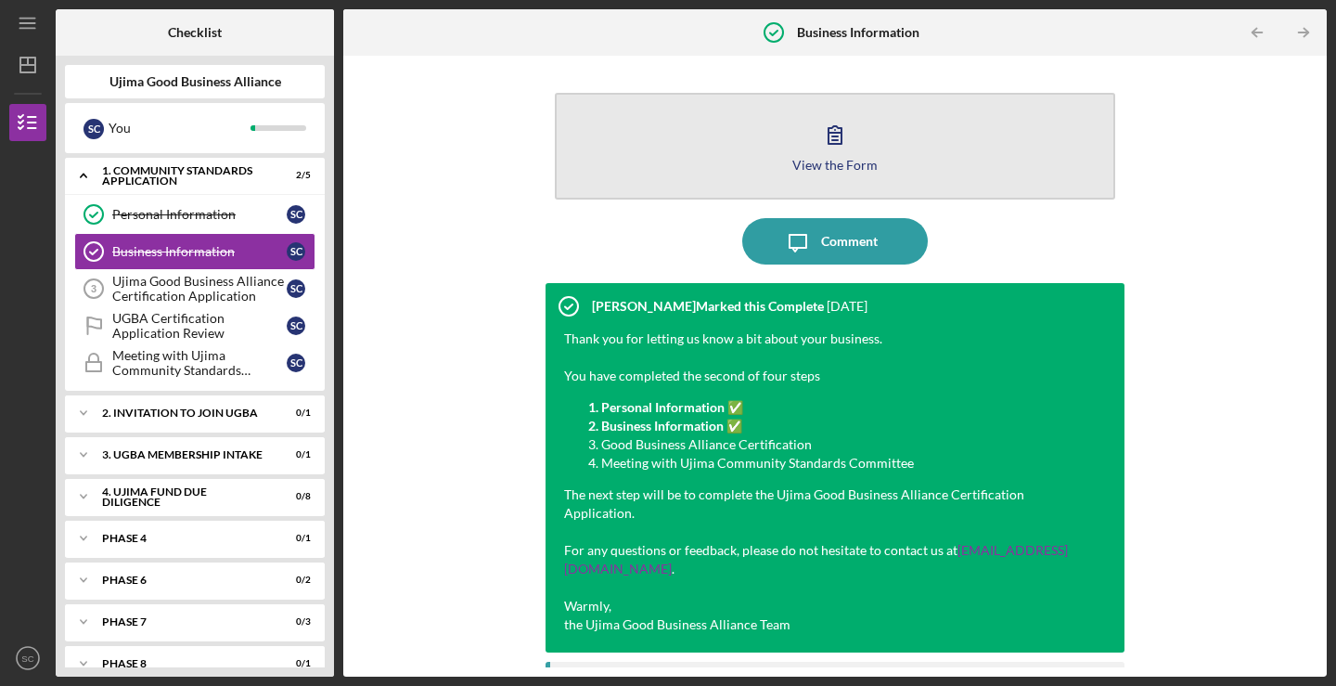
click at [801, 159] on div "View the Form" at bounding box center [834, 165] width 85 height 14
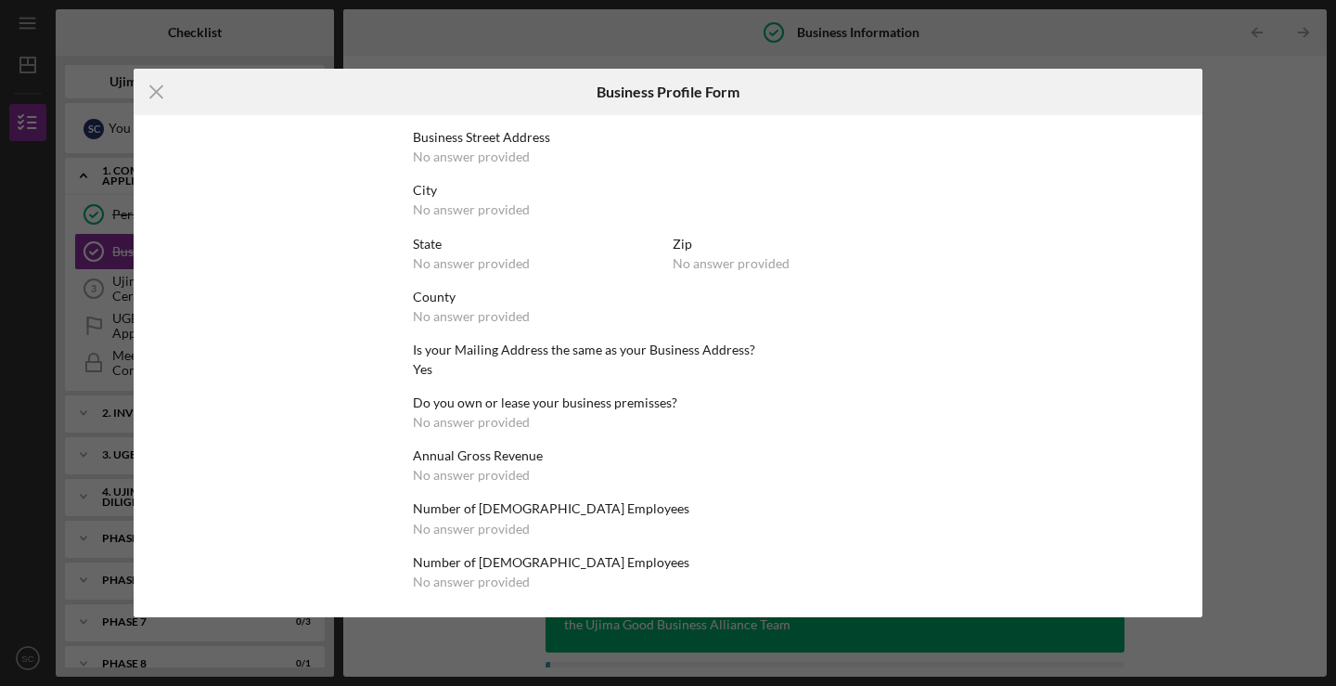
scroll to position [776, 0]
click at [1270, 396] on div "Icon/Menu Close Business Profile Form This form is no longer editable because t…" at bounding box center [668, 343] width 1336 height 686
click at [1229, 75] on div "Icon/Menu Close Business Profile Form This form is no longer editable because t…" at bounding box center [668, 343] width 1336 height 686
click at [144, 95] on icon "Icon/Menu Close" at bounding box center [157, 92] width 46 height 46
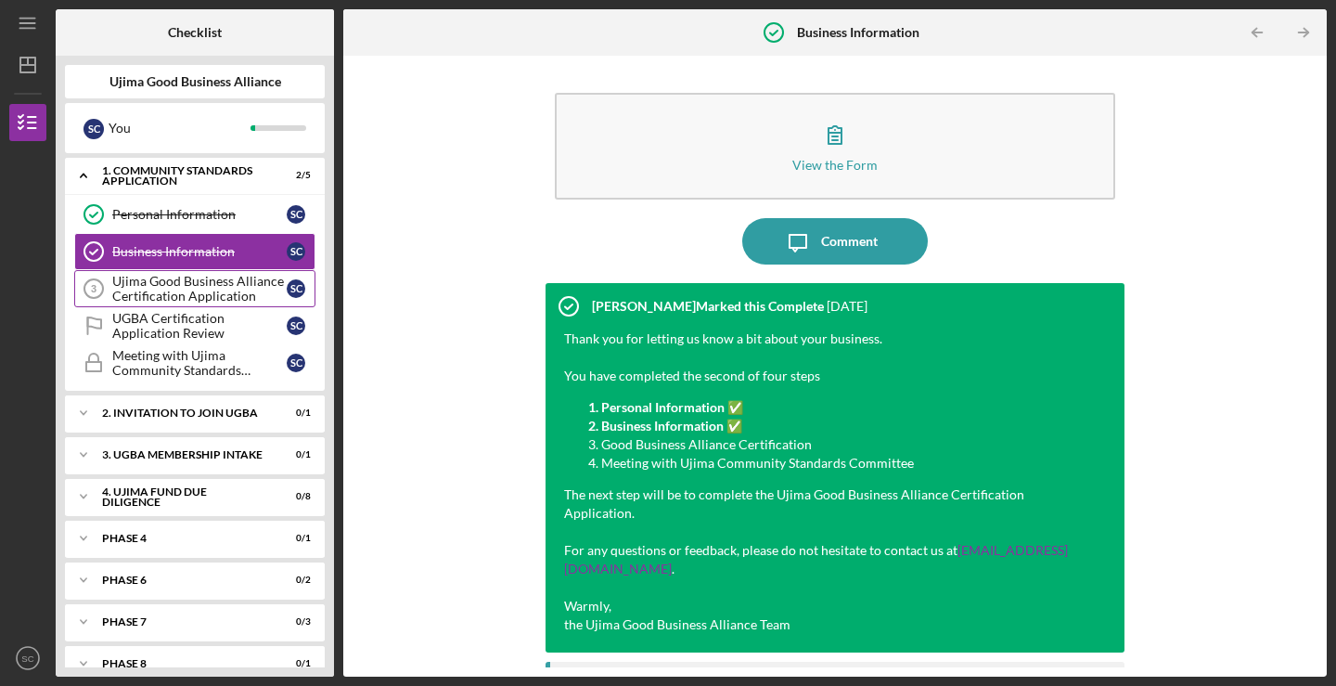
click at [172, 285] on div "Ujima Good Business Alliance Certification Application" at bounding box center [199, 289] width 174 height 30
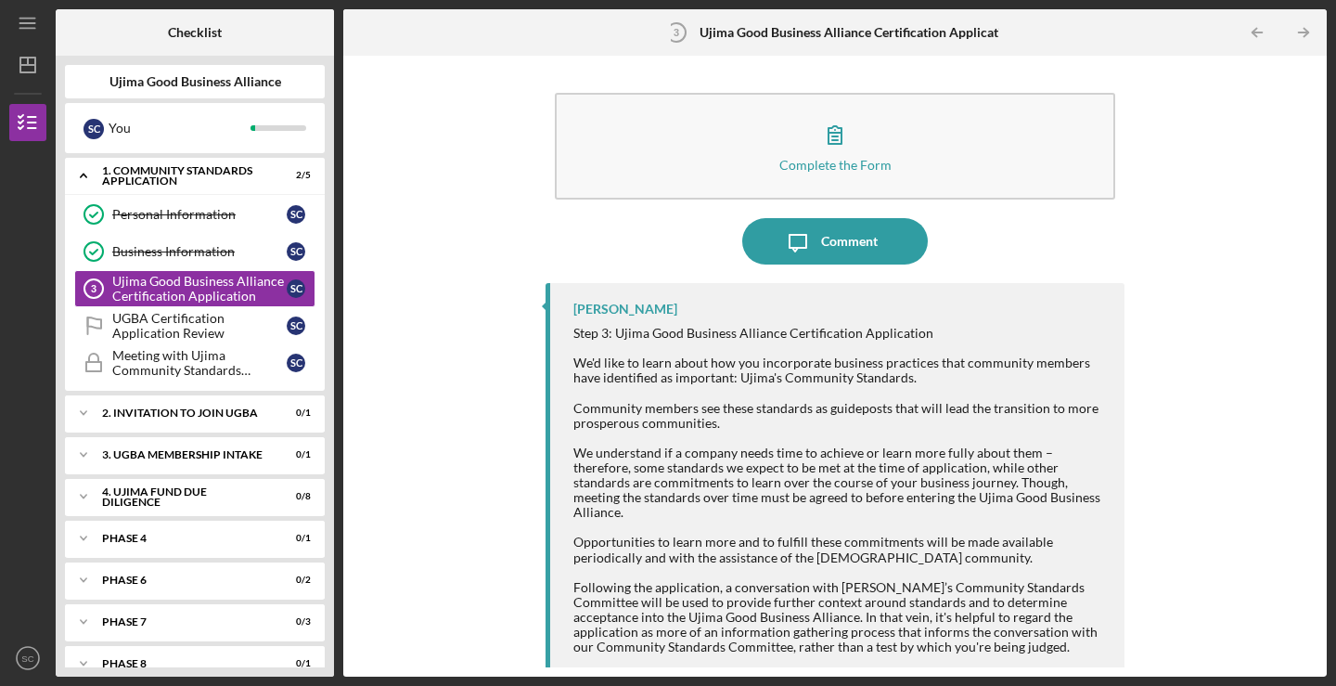
click at [96, 86] on div "Ujima Good Business Alliance" at bounding box center [195, 81] width 260 height 15
click at [25, 70] on icon "Icon/Dashboard" at bounding box center [28, 65] width 46 height 46
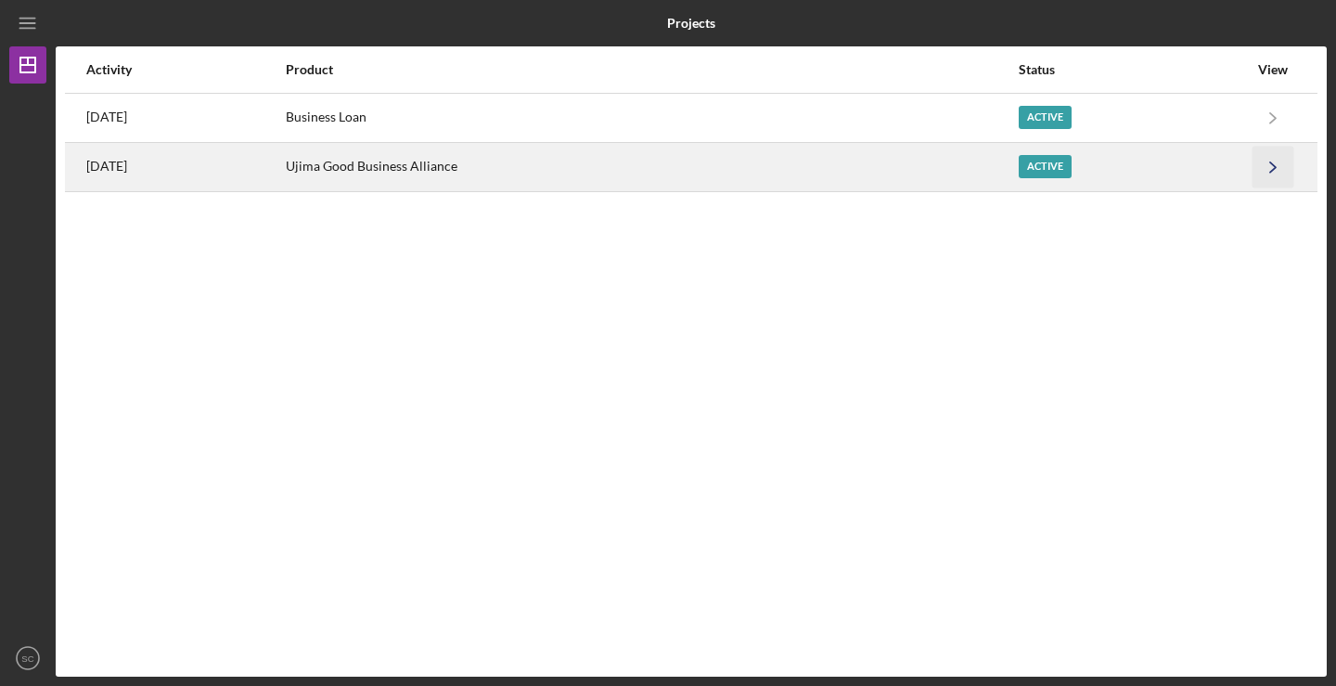
click at [1265, 169] on icon "Icon/Navigate" at bounding box center [1274, 167] width 42 height 42
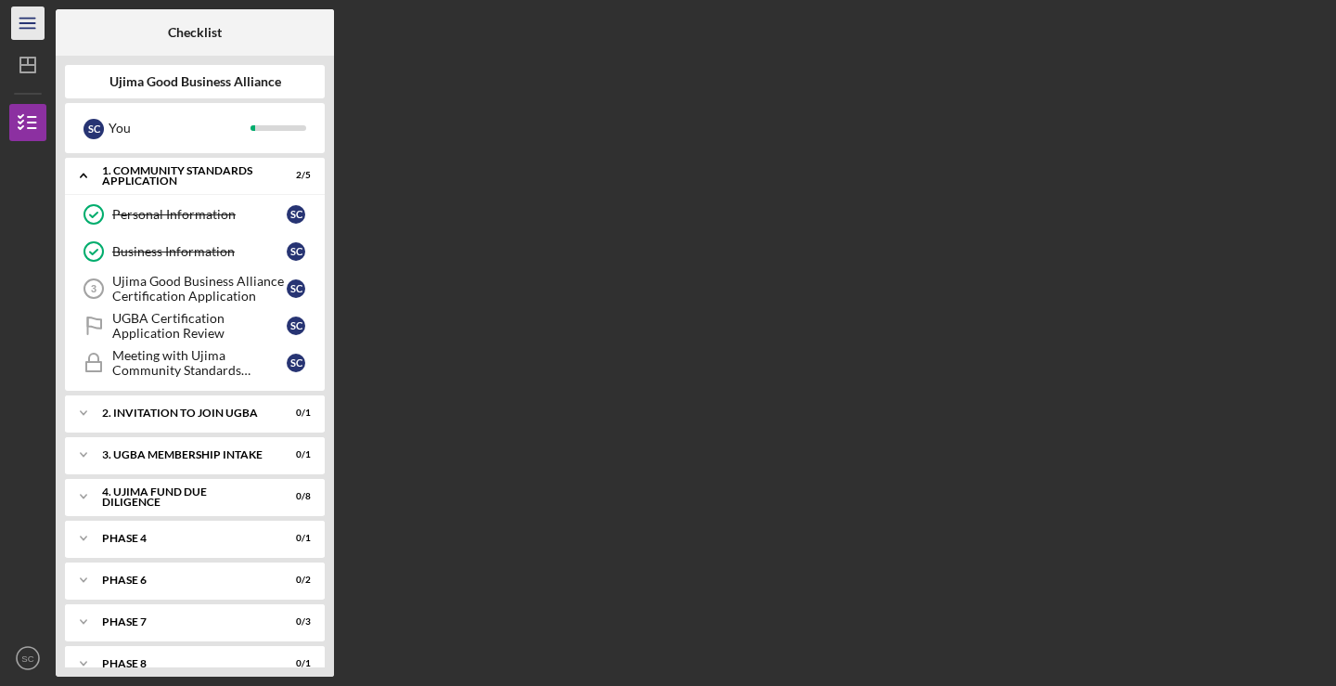
click at [27, 19] on line "button" at bounding box center [26, 19] width 15 height 0
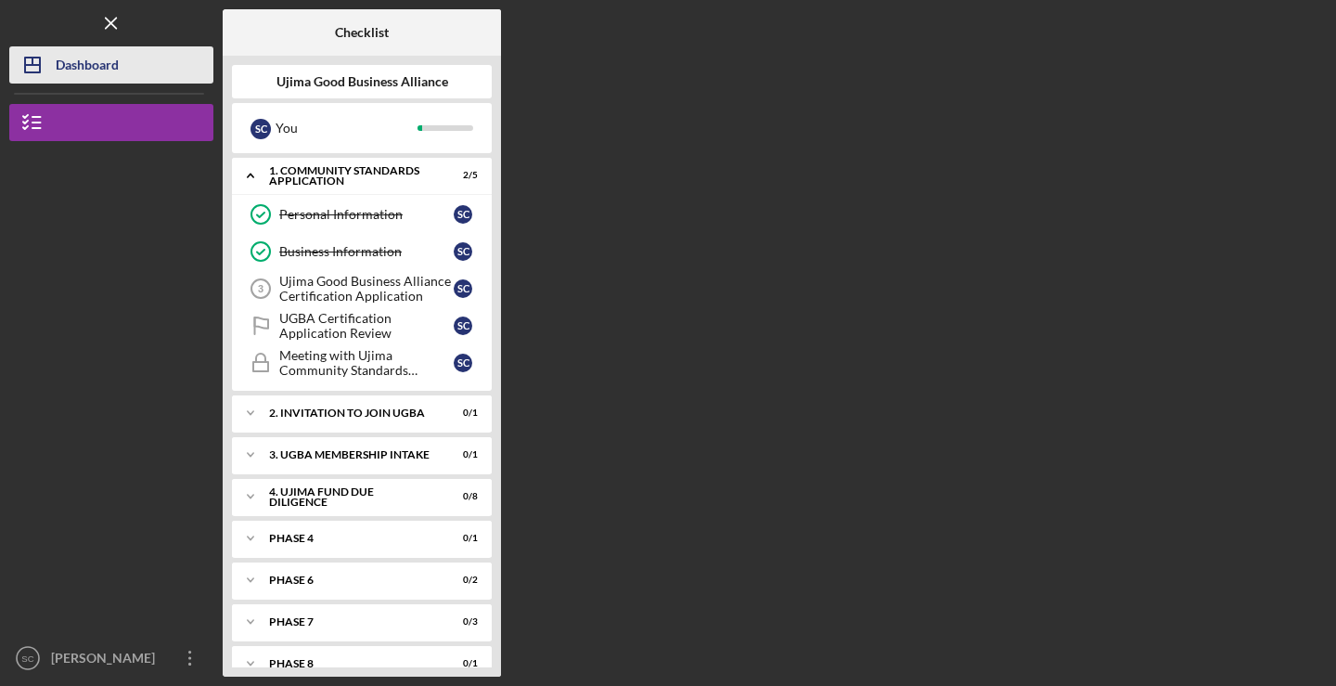
click at [29, 65] on line "button" at bounding box center [32, 65] width 15 height 0
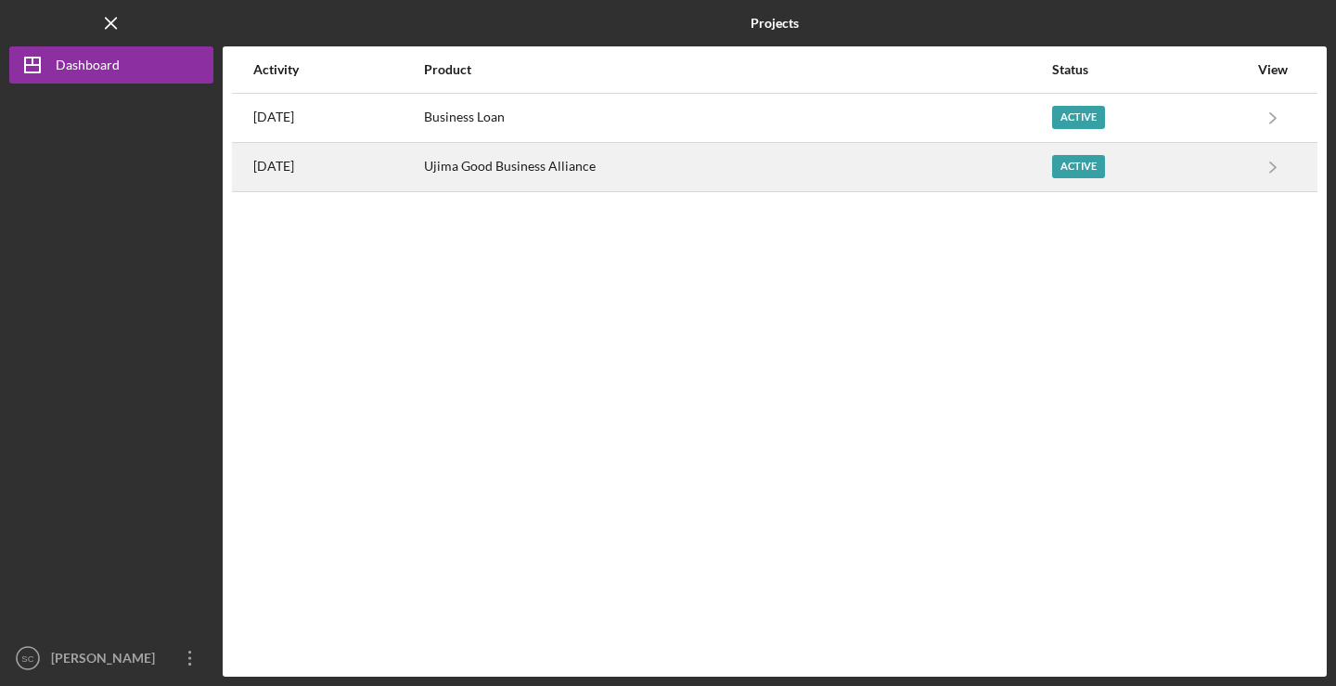
click at [422, 170] on div "7 months ago" at bounding box center [337, 167] width 169 height 46
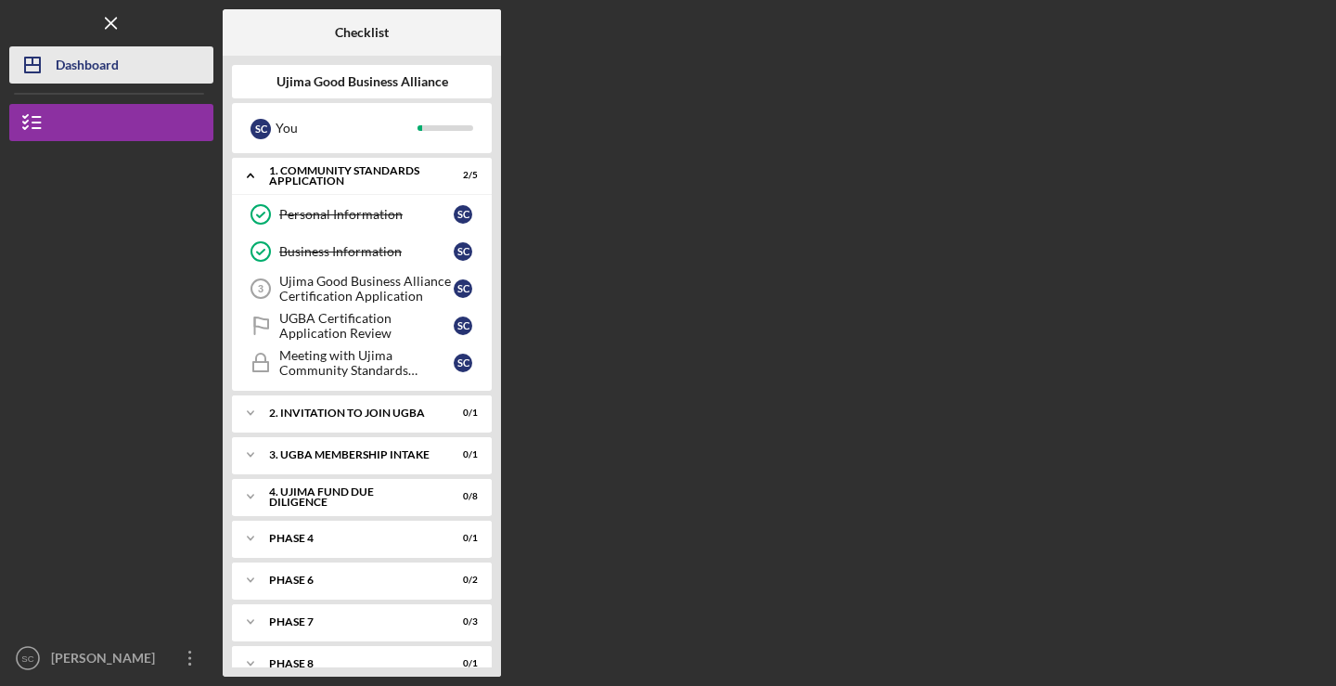
click at [118, 74] on div "Dashboard" at bounding box center [87, 67] width 63 height 42
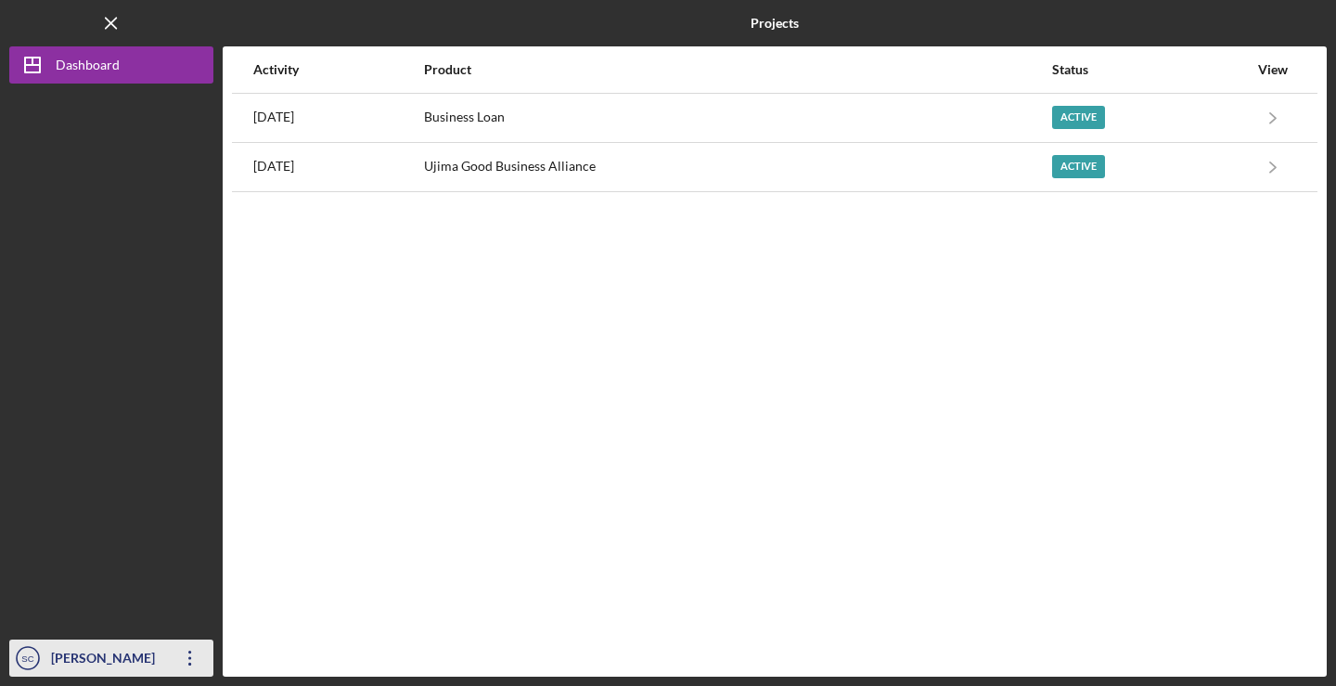
click at [189, 662] on icon "button" at bounding box center [189, 657] width 3 height 15
click at [178, 446] on div at bounding box center [111, 362] width 204 height 556
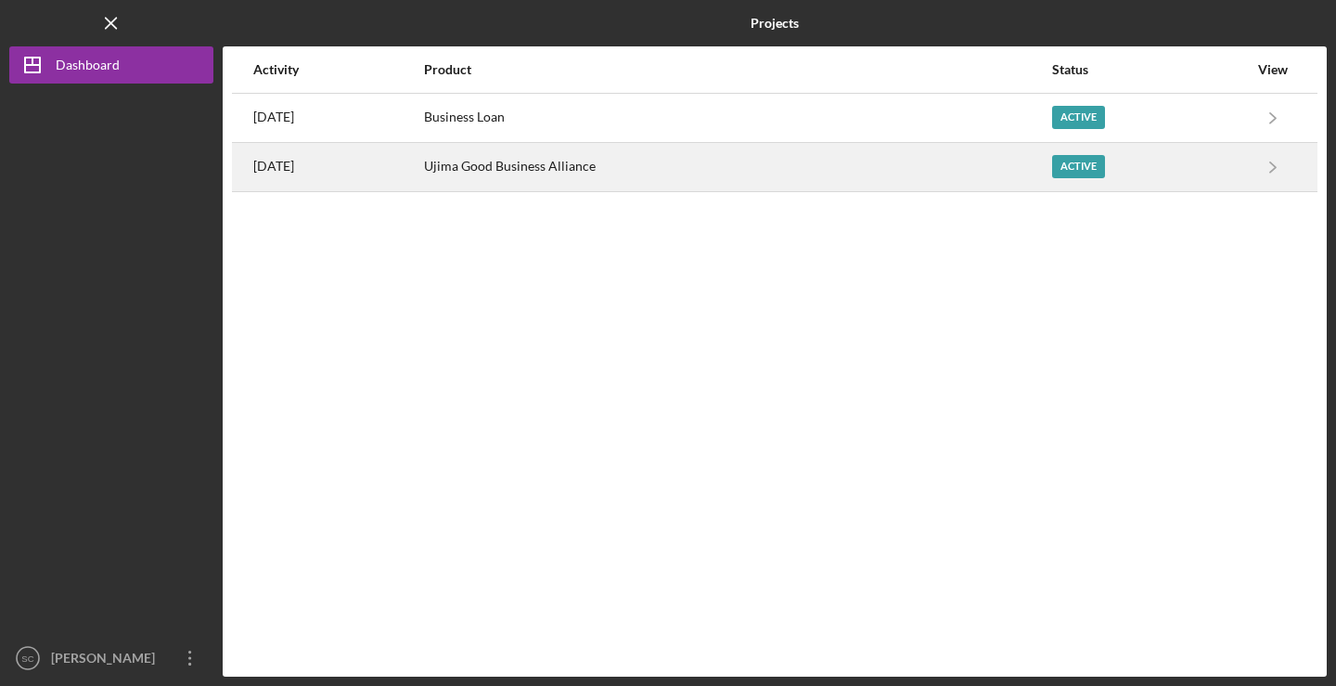
click at [405, 174] on div "7 months ago" at bounding box center [337, 167] width 169 height 46
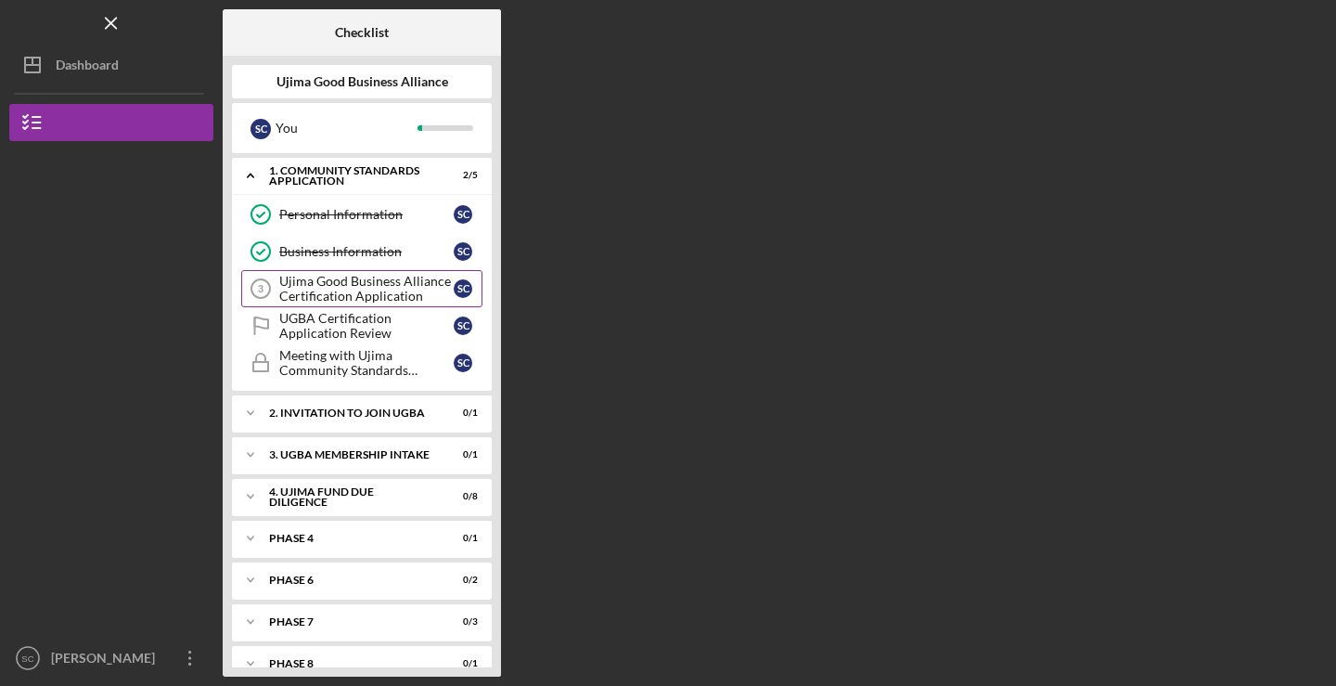
click at [310, 300] on div "Ujima Good Business Alliance Certification Application" at bounding box center [366, 289] width 174 height 30
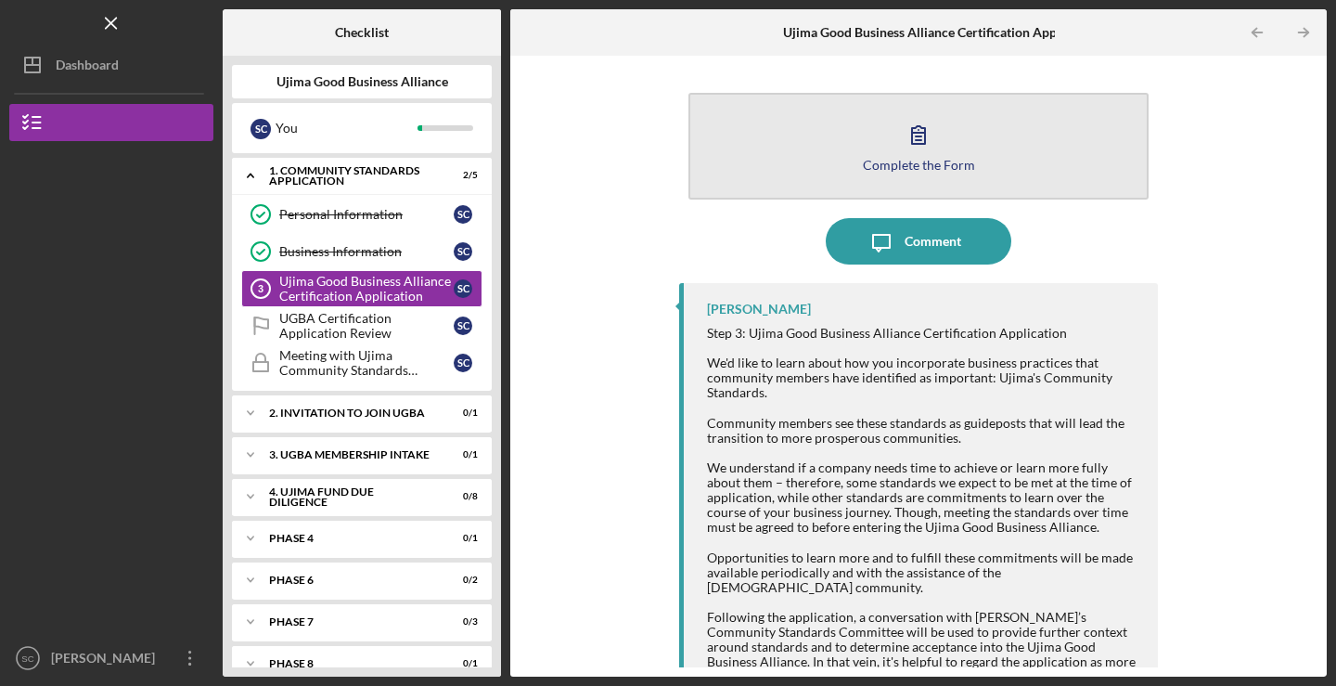
click at [901, 168] on div "Complete the Form" at bounding box center [919, 165] width 112 height 14
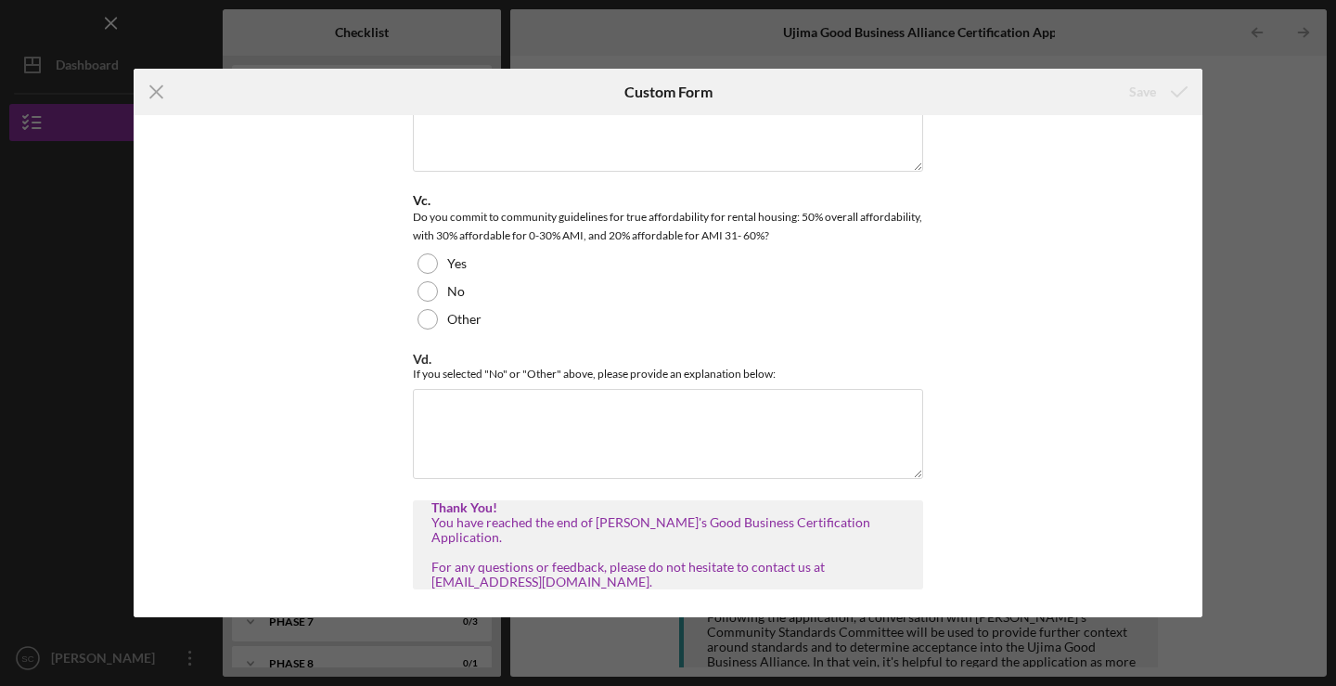
scroll to position [17335, 0]
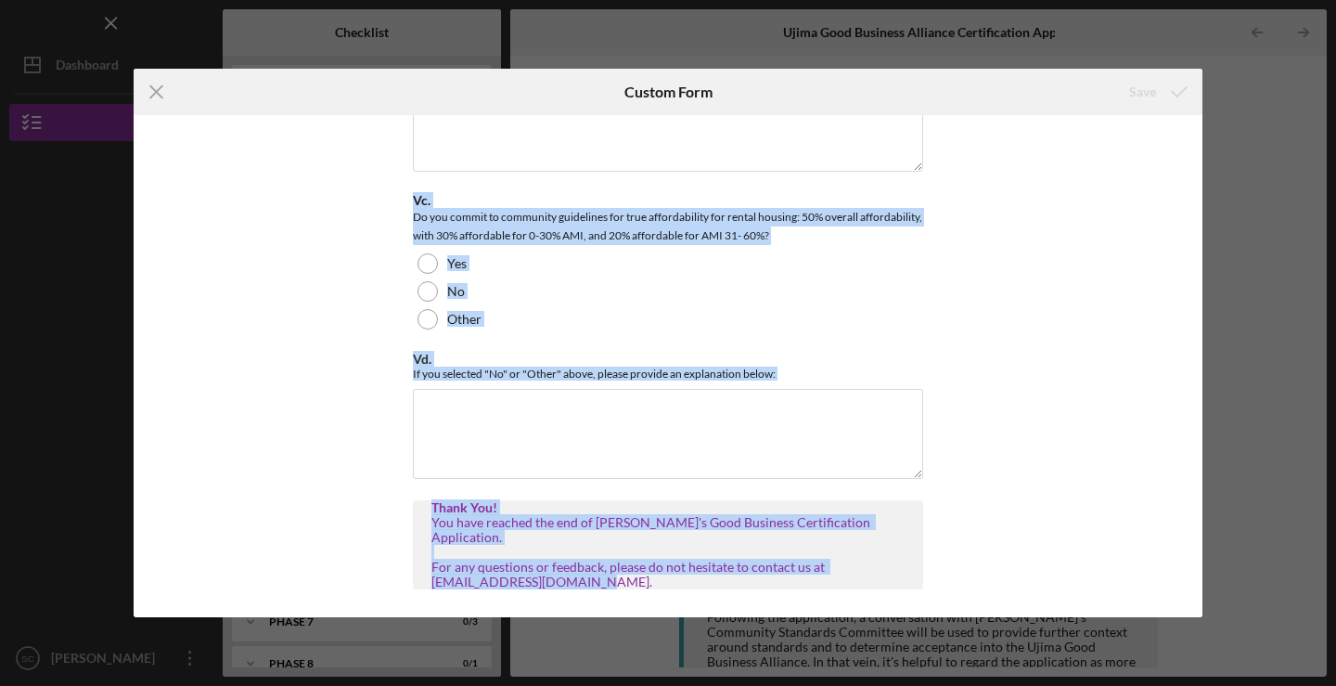
drag, startPoint x: 368, startPoint y: 183, endPoint x: 904, endPoint y: 594, distance: 675.0
click at [904, 594] on div "Applicant Information *First Name *Last Name *Role *Email *Phone Business Infor…" at bounding box center [668, 366] width 1069 height 502
copy div "*First Name *Last Name *Role *Email *Phone Business Information *Business Name …"
click at [150, 92] on icon "Icon/Menu Close" at bounding box center [157, 92] width 46 height 46
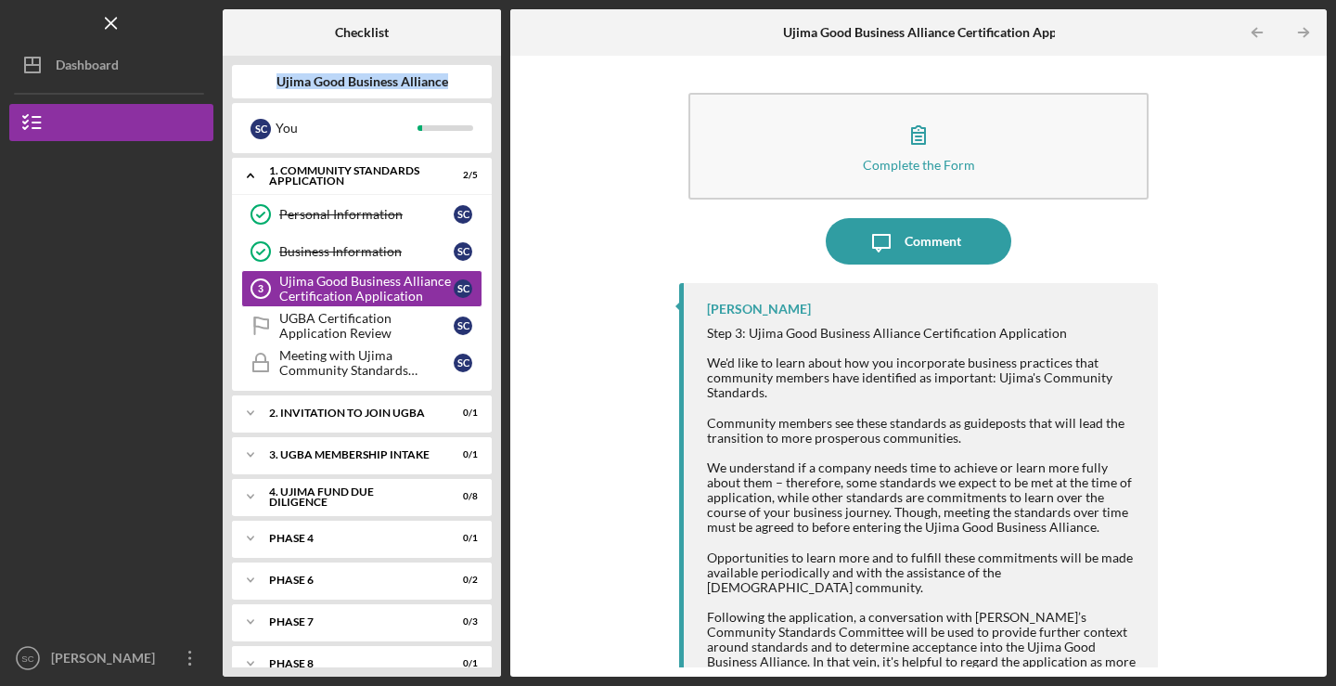
drag, startPoint x: 450, startPoint y: 88, endPoint x: 270, endPoint y: 79, distance: 180.2
click at [270, 79] on div "Ujima Good Business Alliance" at bounding box center [362, 81] width 260 height 15
copy b "Ujima Good Business Alliance"
